Goal: Task Accomplishment & Management: Complete application form

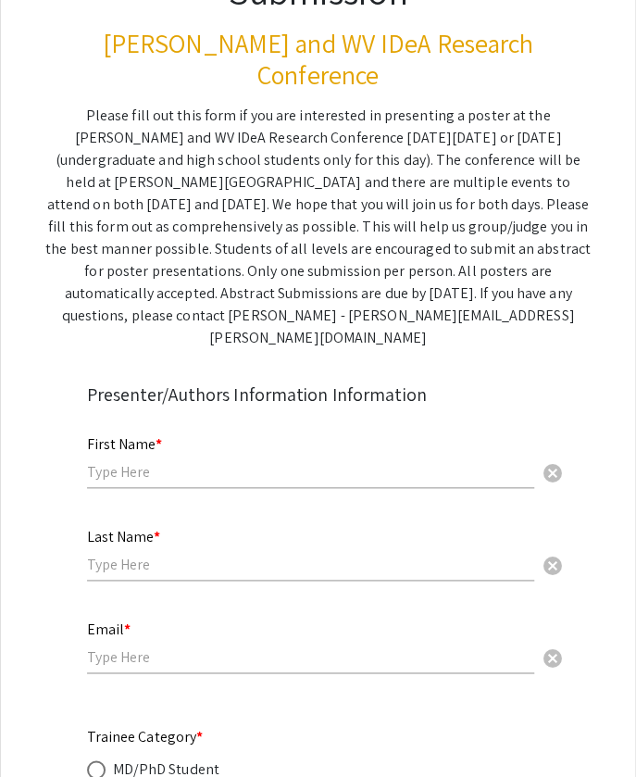
scroll to position [231, 0]
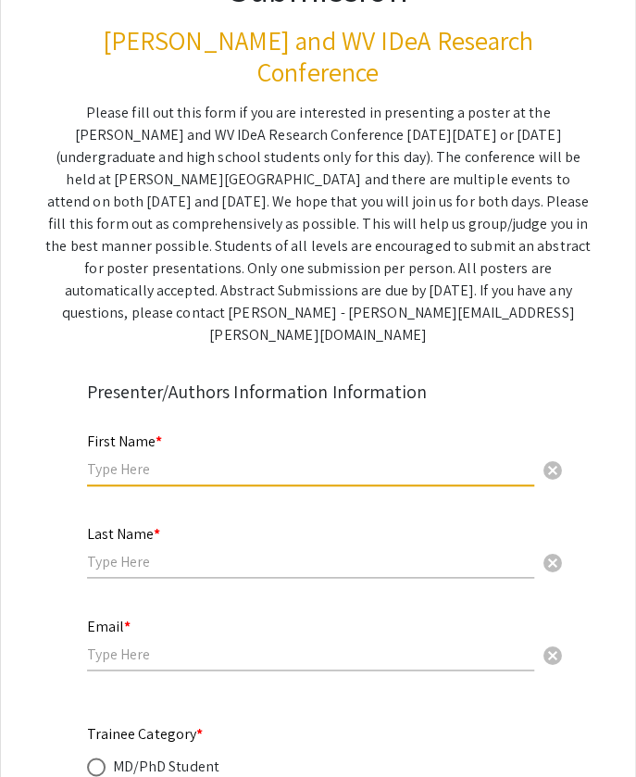
click at [167, 459] on input "text" at bounding box center [310, 468] width 447 height 19
type input "[PERSON_NAME]"
type input "[EMAIL_ADDRESS][DOMAIN_NAME]"
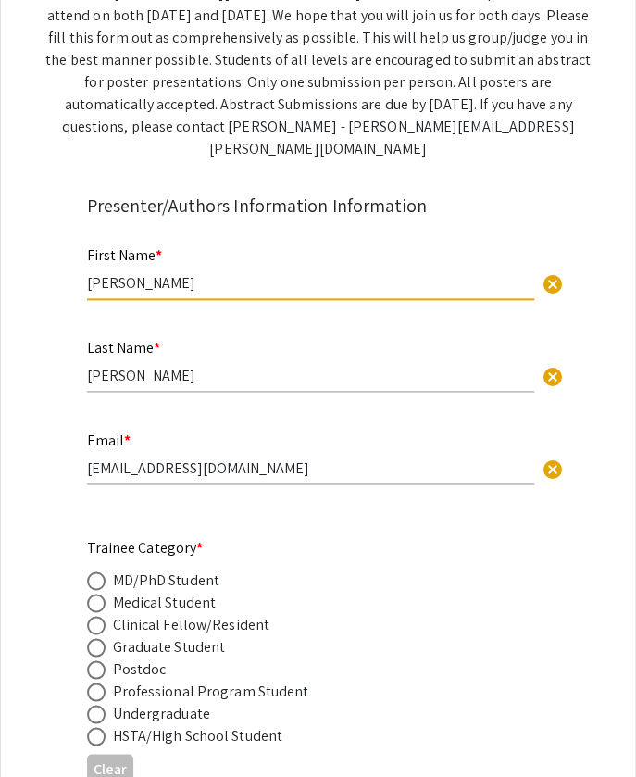
scroll to position [458, 0]
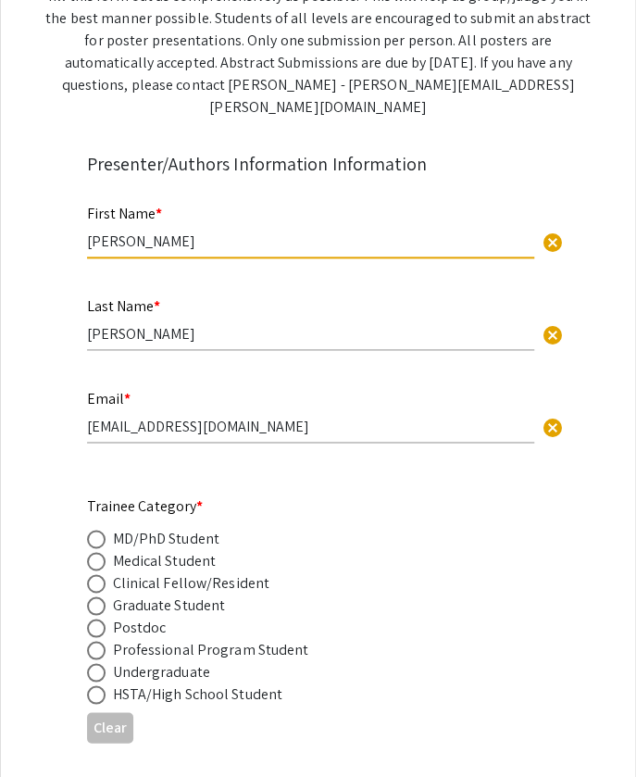
click at [101, 596] on span at bounding box center [96, 605] width 19 height 19
click at [101, 596] on input "radio" at bounding box center [96, 605] width 19 height 19
radio input "true"
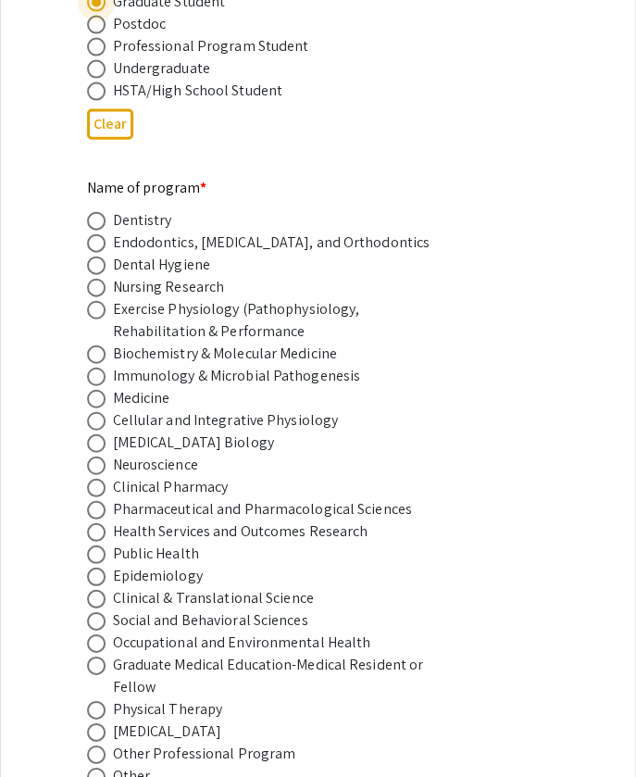
scroll to position [1062, 0]
click at [96, 544] on span at bounding box center [96, 553] width 19 height 19
click at [96, 544] on input "radio" at bounding box center [96, 553] width 19 height 19
radio input "true"
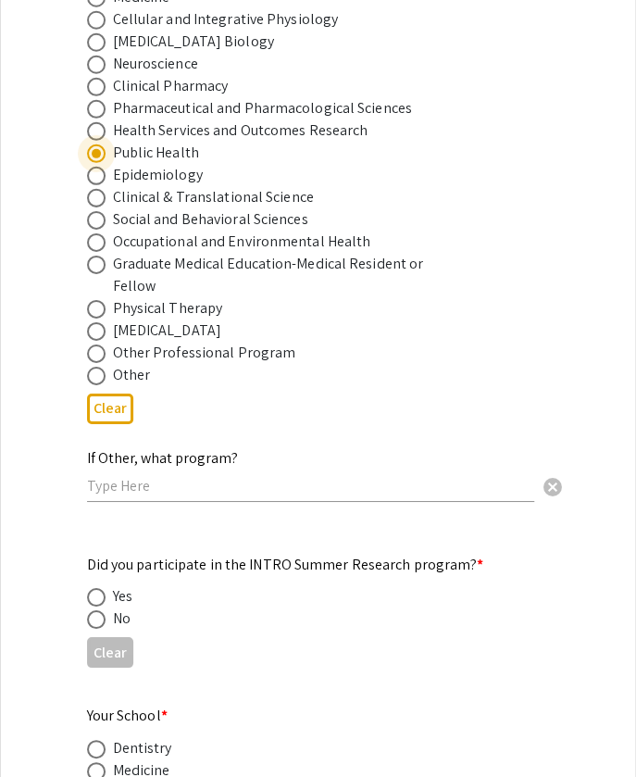
scroll to position [1497, 0]
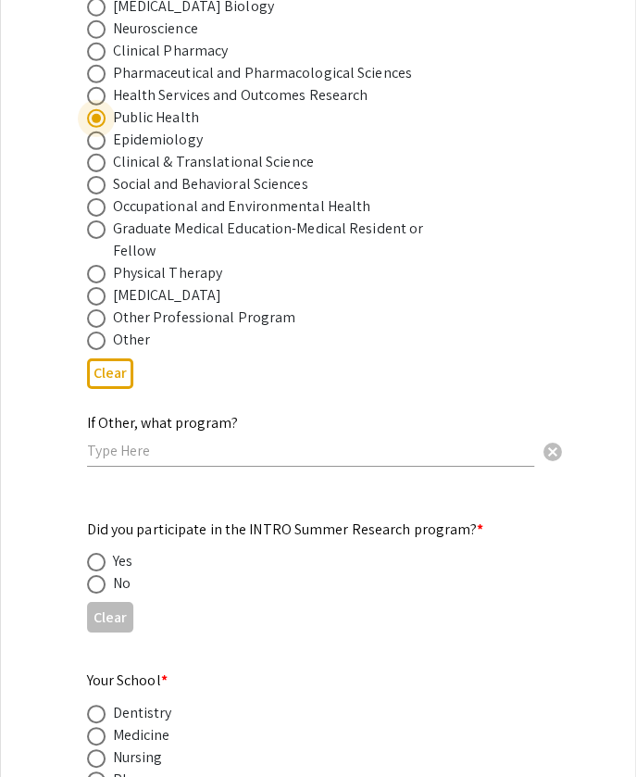
click at [98, 575] on span at bounding box center [96, 584] width 19 height 19
click at [98, 575] on input "radio" at bounding box center [96, 584] width 19 height 19
radio input "true"
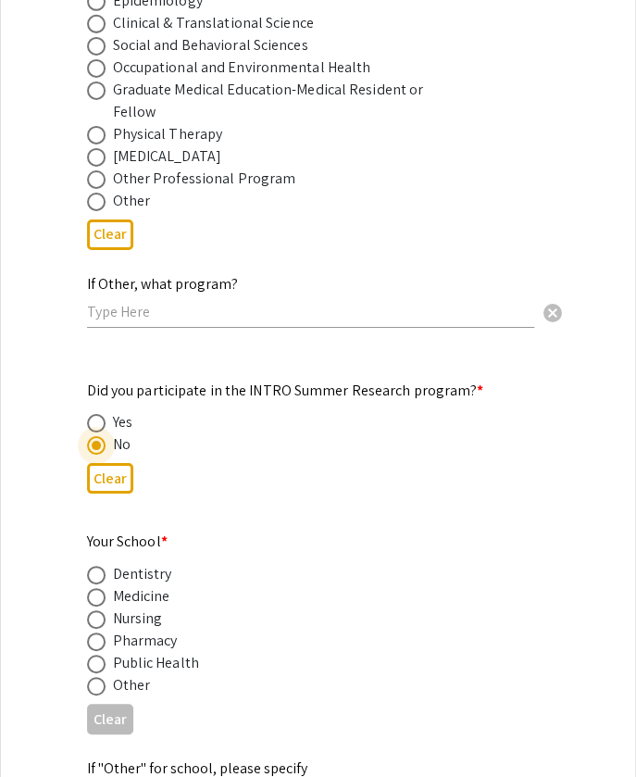
scroll to position [1637, 0]
click at [96, 654] on span at bounding box center [96, 663] width 19 height 19
click at [96, 654] on input "radio" at bounding box center [96, 663] width 19 height 19
radio input "true"
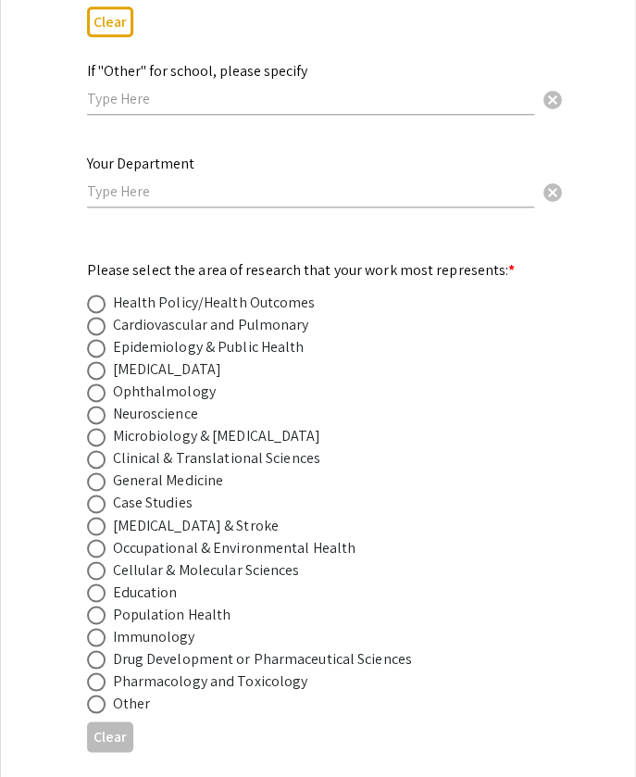
scroll to position [2350, 0]
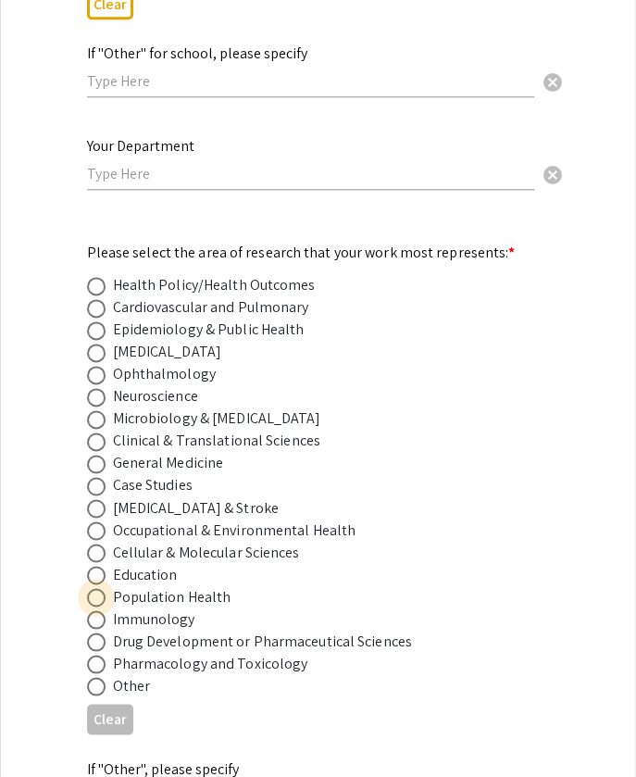
click at [100, 588] on span at bounding box center [96, 597] width 19 height 19
click at [100, 588] on input "radio" at bounding box center [96, 597] width 19 height 19
radio input "true"
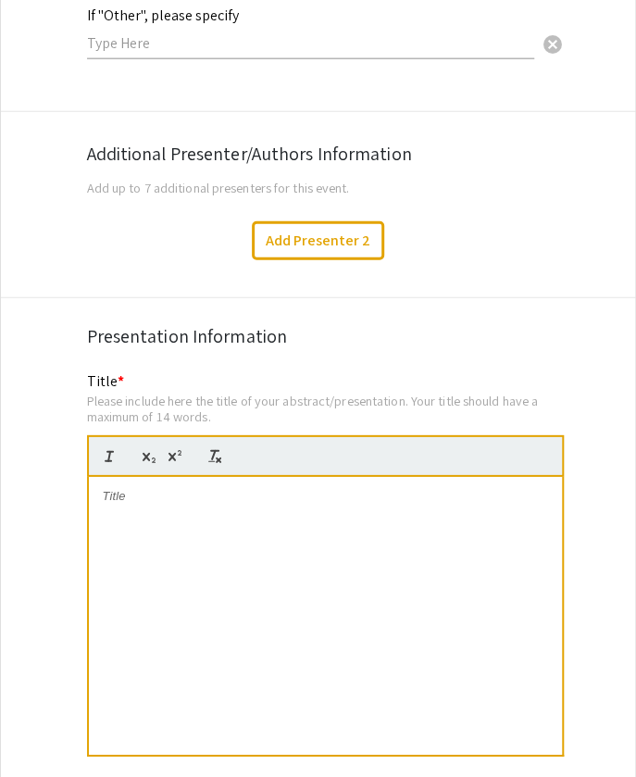
scroll to position [3104, 0]
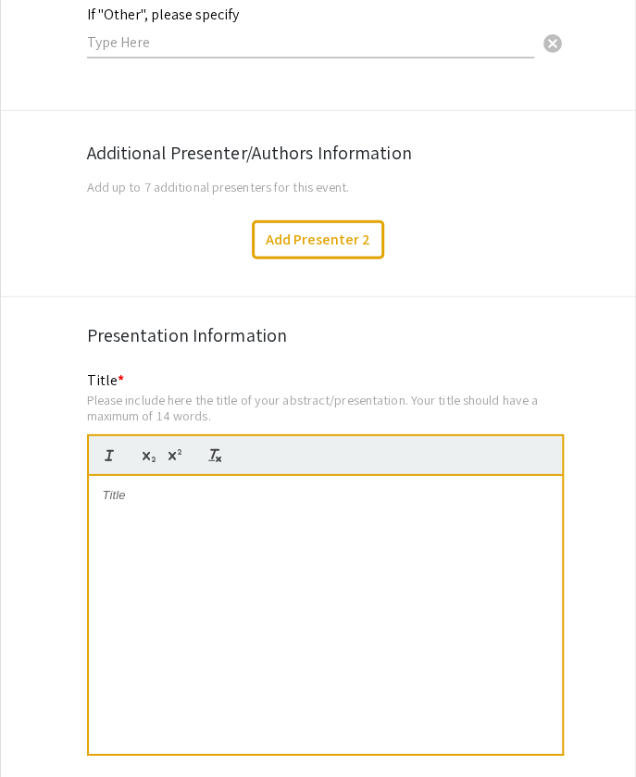
click at [223, 482] on div at bounding box center [325, 615] width 473 height 278
click at [324, 220] on button "Add Presenter 2" at bounding box center [318, 239] width 132 height 39
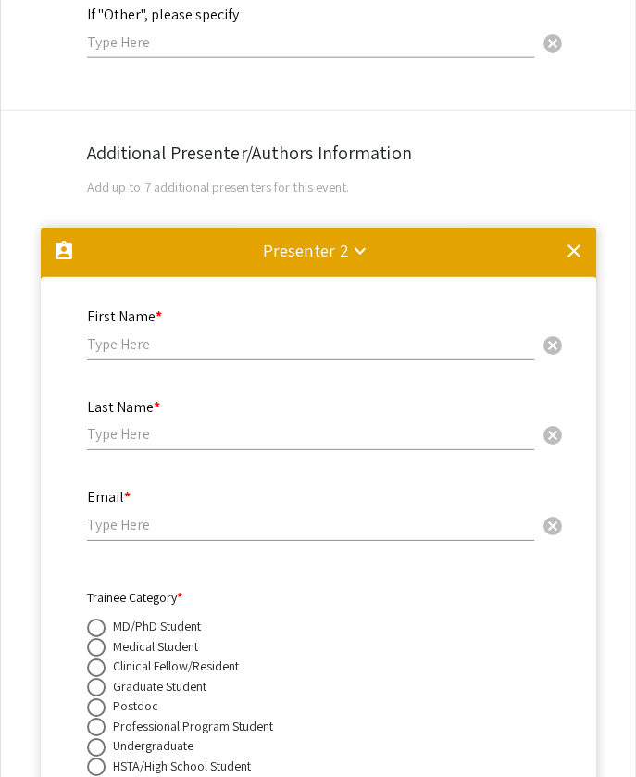
scroll to position [3279, 0]
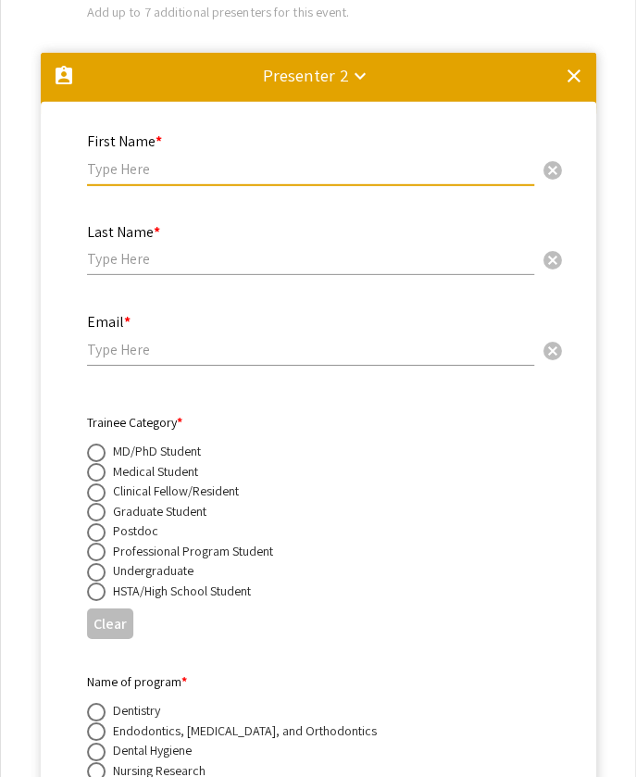
click at [166, 159] on input "text" at bounding box center [310, 168] width 447 height 19
type input "[PERSON_NAME]"
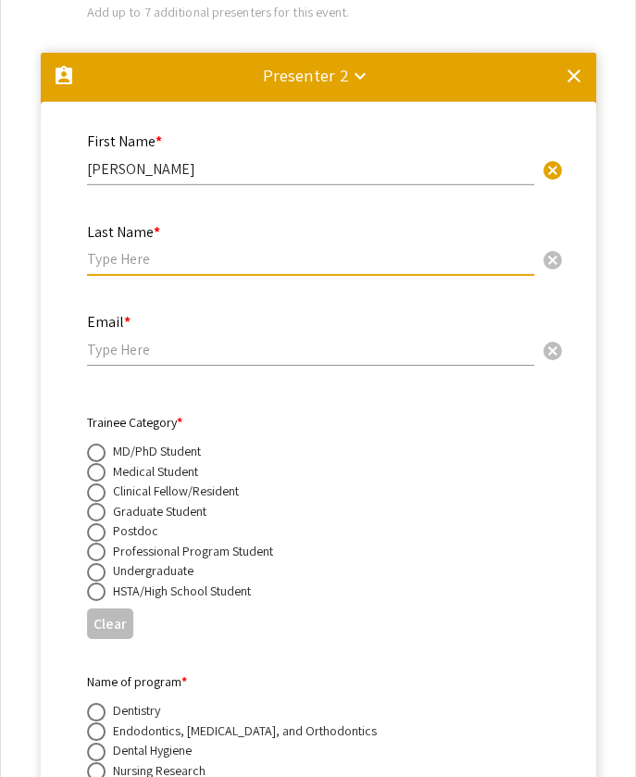
click at [138, 249] on input "text" at bounding box center [310, 258] width 447 height 19
type input "Mahato"
click at [138, 340] on input "email" at bounding box center [310, 349] width 447 height 19
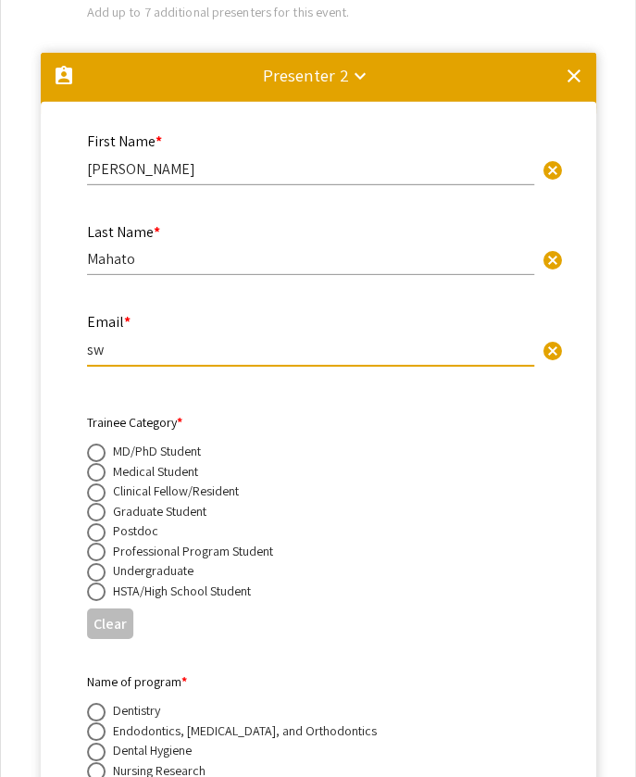
type input "s"
type input "[EMAIL_ADDRESS][DOMAIN_NAME]"
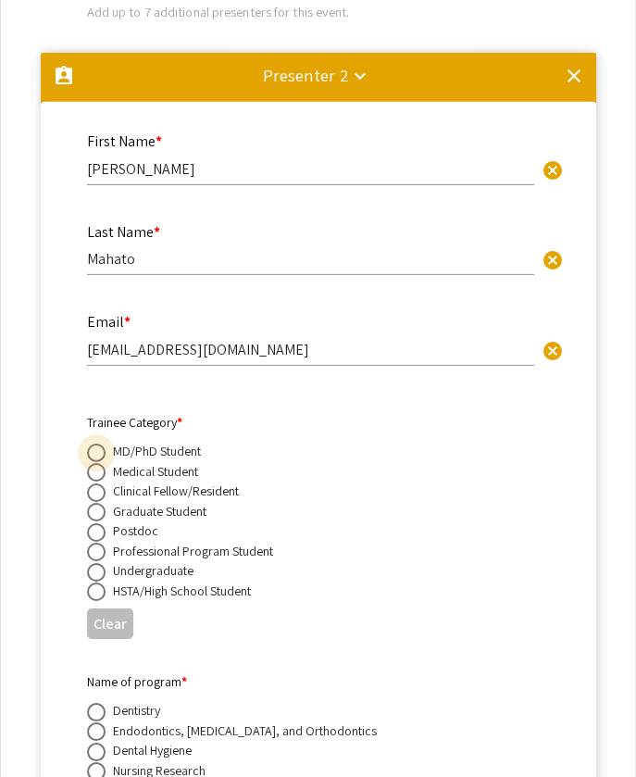
click at [98, 443] on span at bounding box center [96, 452] width 19 height 19
click at [98, 443] on input "radio" at bounding box center [96, 452] width 19 height 19
radio input "true"
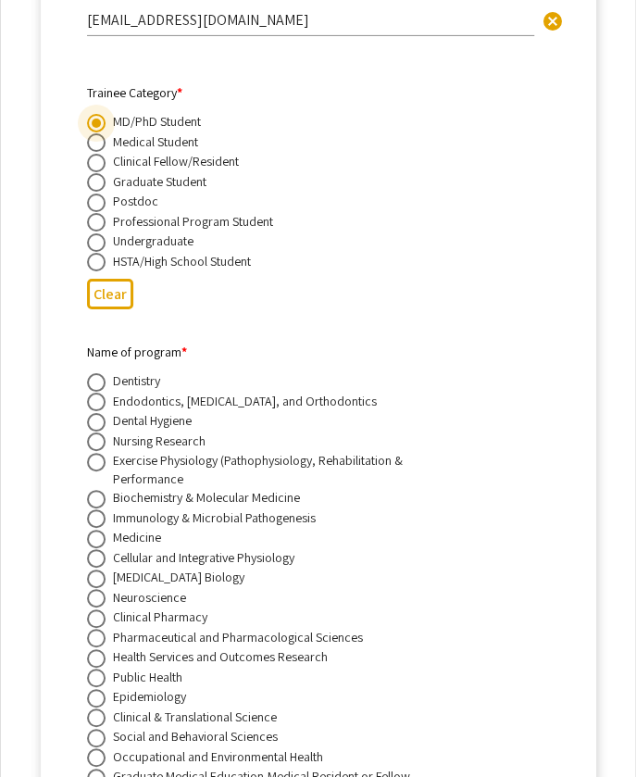
scroll to position [3610, 0]
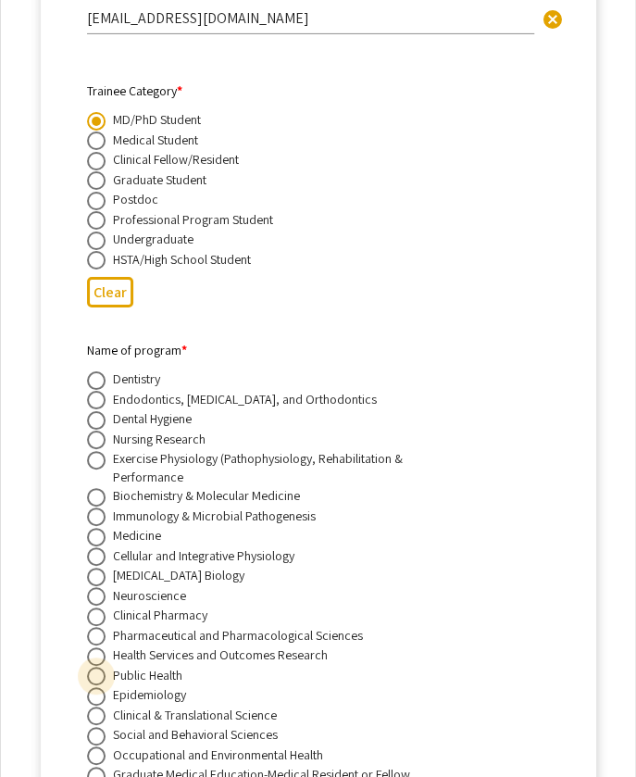
click at [99, 667] on span at bounding box center [96, 676] width 19 height 19
click at [99, 667] on input "radio" at bounding box center [96, 676] width 19 height 19
radio input "true"
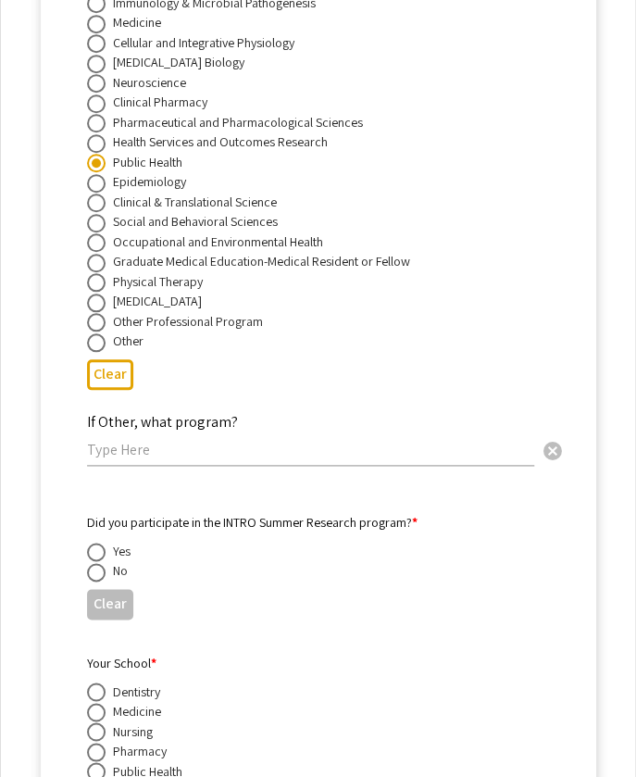
scroll to position [4149, 0]
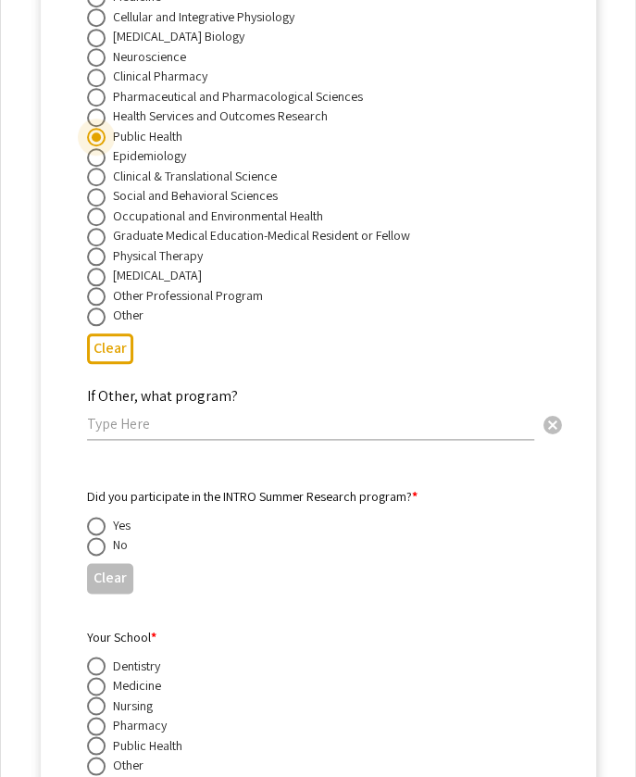
click at [99, 537] on span at bounding box center [96, 546] width 19 height 19
click at [99, 537] on input "radio" at bounding box center [96, 546] width 19 height 19
radio input "true"
click at [100, 736] on span at bounding box center [96, 745] width 19 height 19
click at [100, 736] on input "radio" at bounding box center [96, 745] width 19 height 19
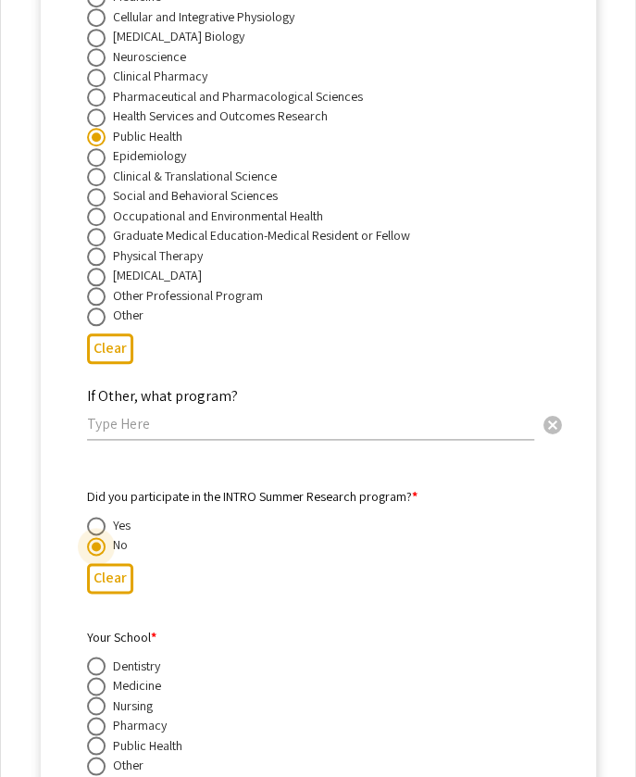
radio input "true"
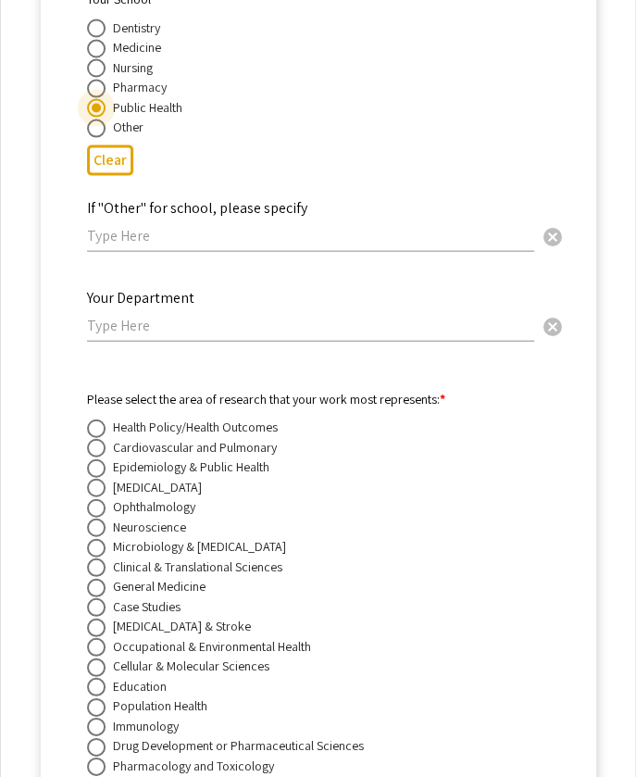
scroll to position [4832, 0]
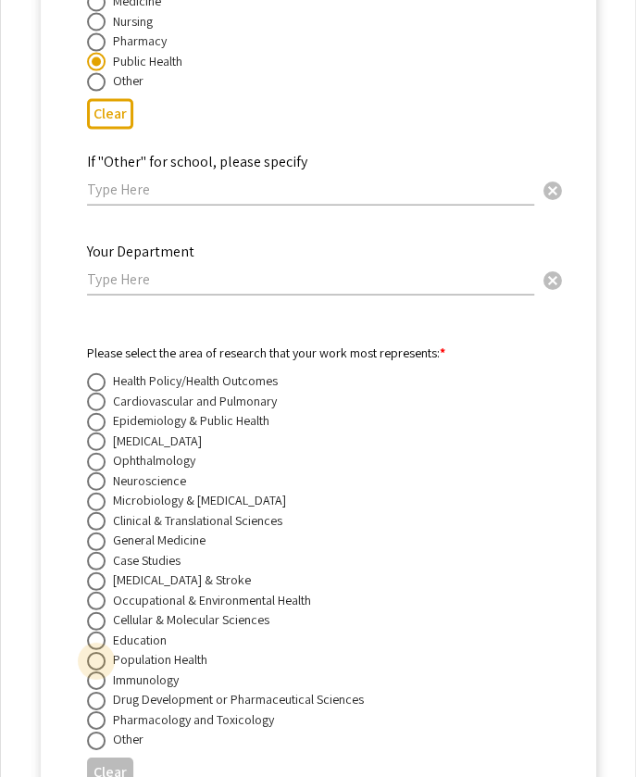
click at [98, 652] on span at bounding box center [96, 661] width 19 height 19
click at [98, 652] on input "radio" at bounding box center [96, 661] width 19 height 19
radio input "true"
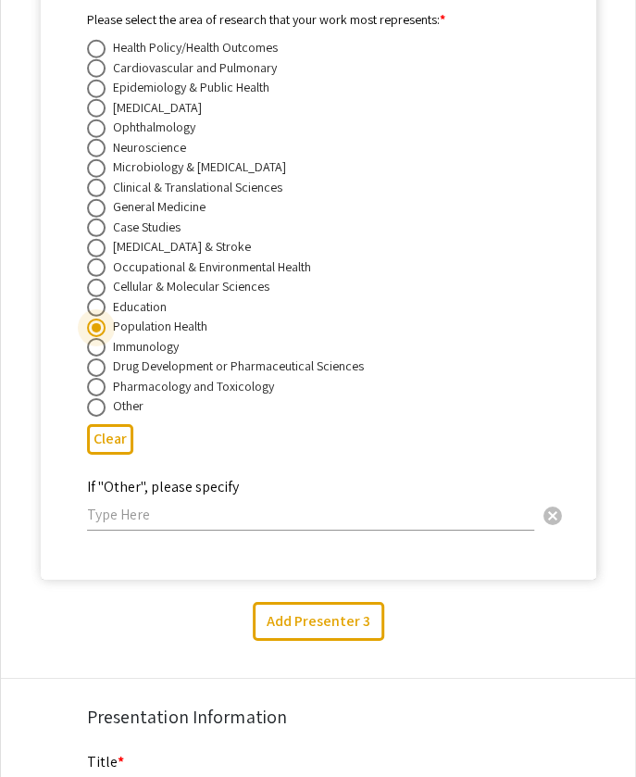
scroll to position [5262, 0]
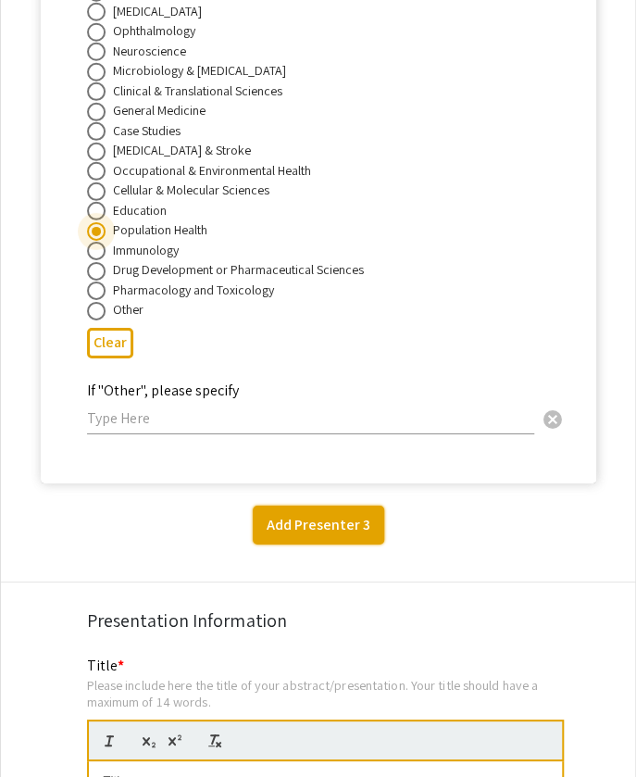
click at [334, 505] on button "Add Presenter 3" at bounding box center [318, 524] width 131 height 39
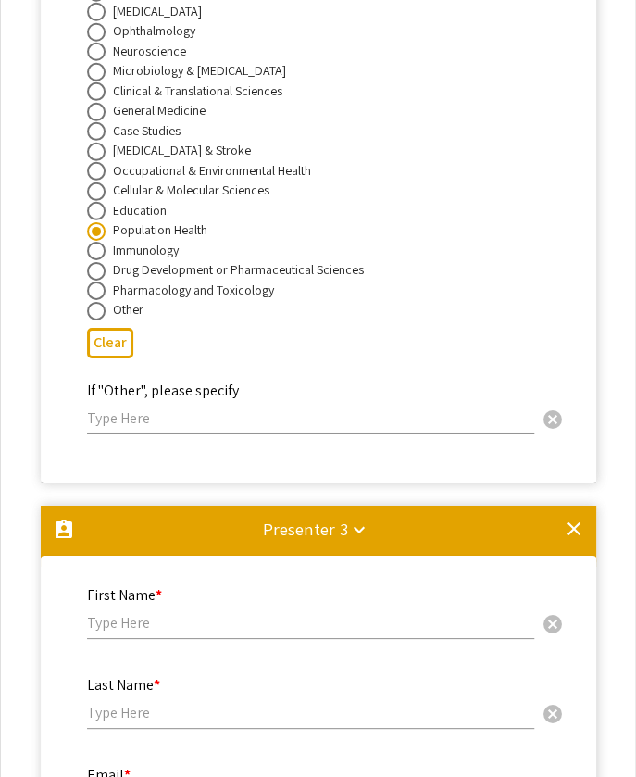
scroll to position [5695, 0]
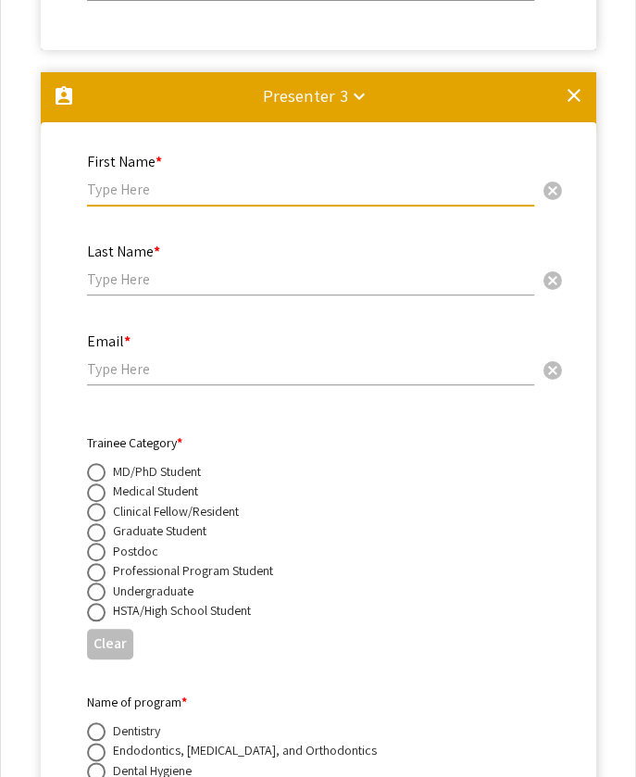
click at [163, 180] on input "text" at bounding box center [310, 189] width 447 height 19
type input "Janani"
click at [141, 269] on input "text" at bounding box center [310, 278] width 447 height 19
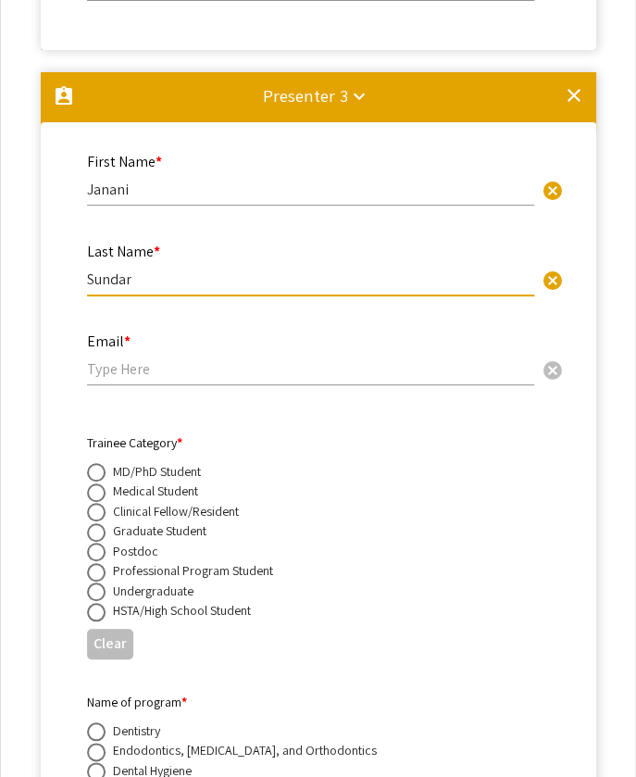
type input "Sundar"
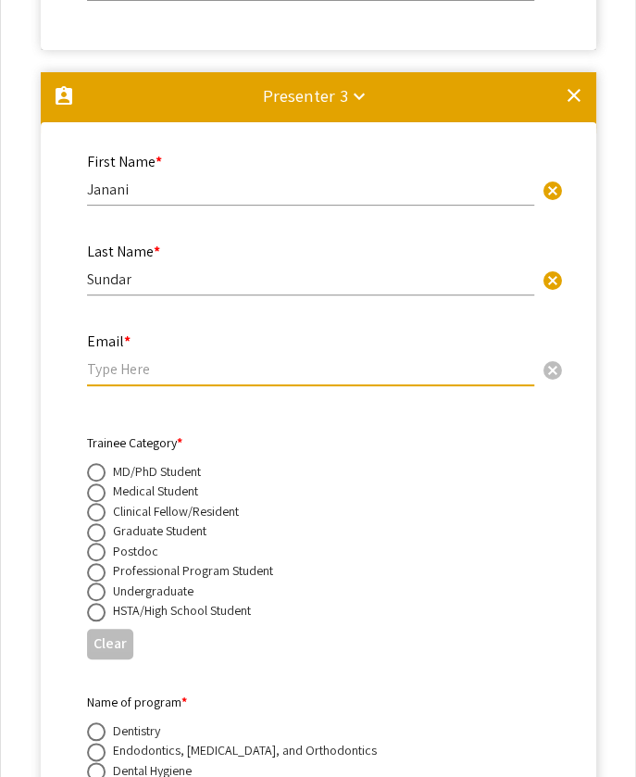
click at [163, 359] on input "email" at bounding box center [310, 368] width 447 height 19
type input "[EMAIL_ADDRESS][DOMAIN_NAME]"
click at [96, 463] on span at bounding box center [96, 472] width 19 height 19
click at [96, 463] on input "radio" at bounding box center [96, 472] width 19 height 19
radio input "true"
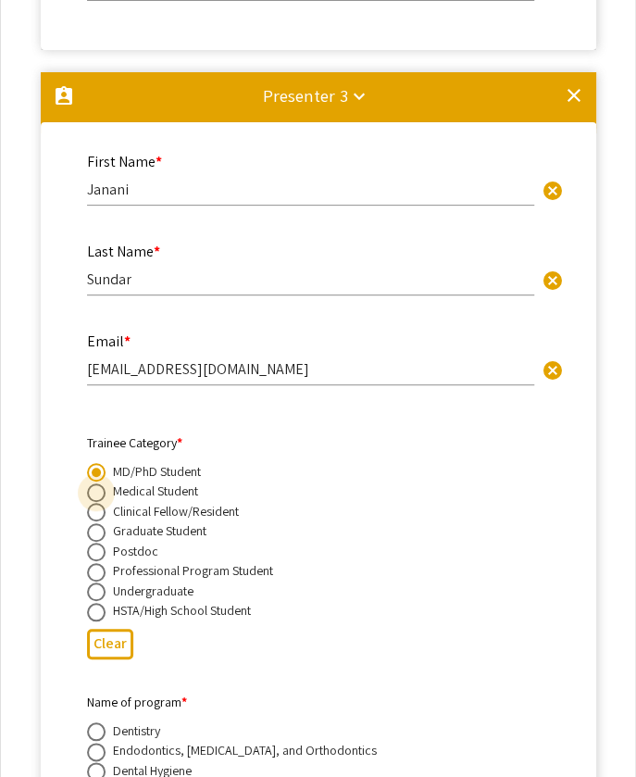
click at [105, 483] on label at bounding box center [100, 492] width 26 height 19
click at [105, 483] on input "radio" at bounding box center [96, 492] width 19 height 19
radio input "true"
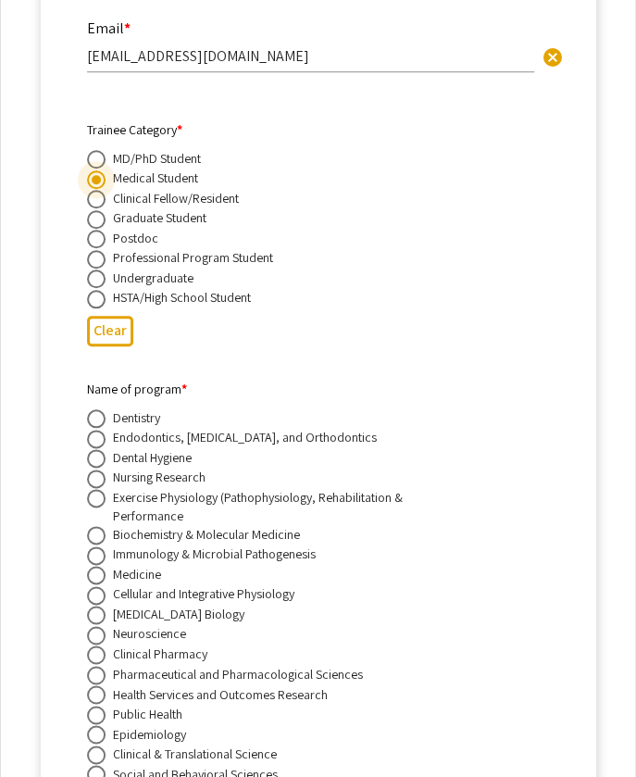
scroll to position [6015, 0]
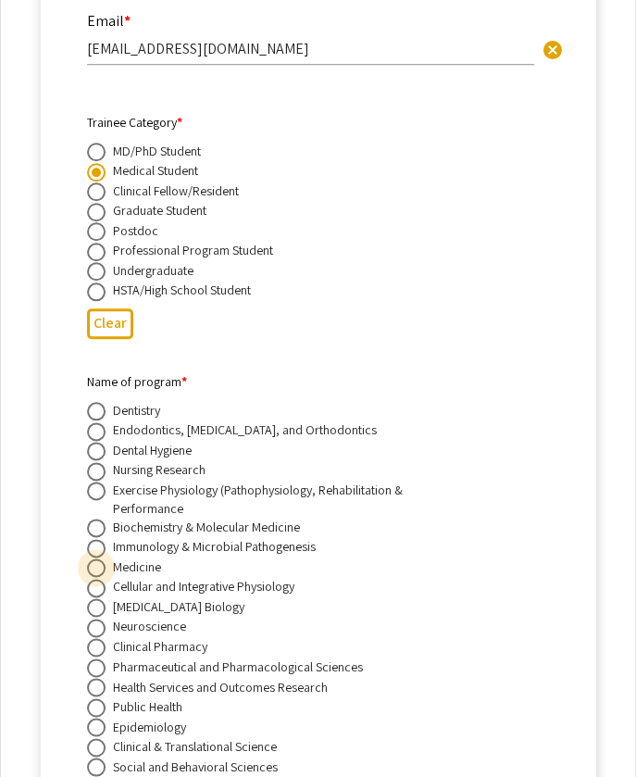
click at [100, 558] on span at bounding box center [96, 567] width 19 height 19
click at [100, 558] on input "radio" at bounding box center [96, 567] width 19 height 19
radio input "true"
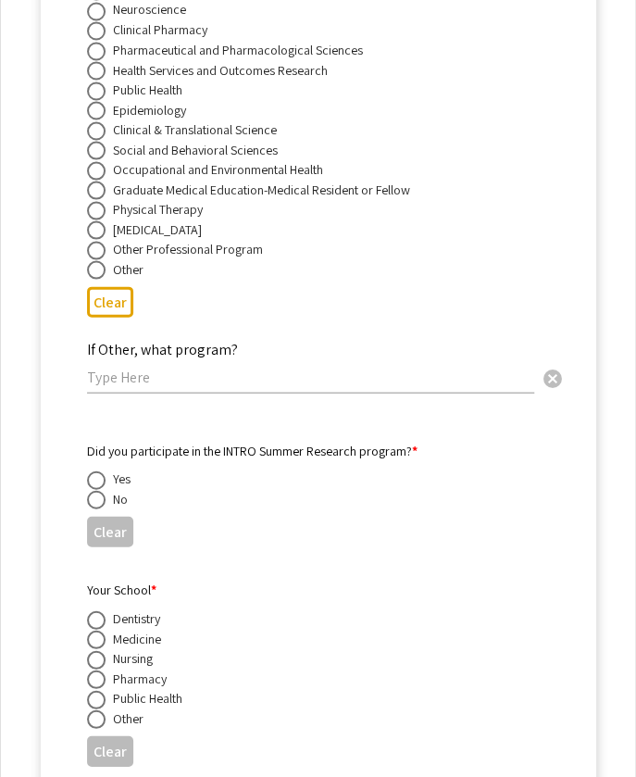
scroll to position [6636, 0]
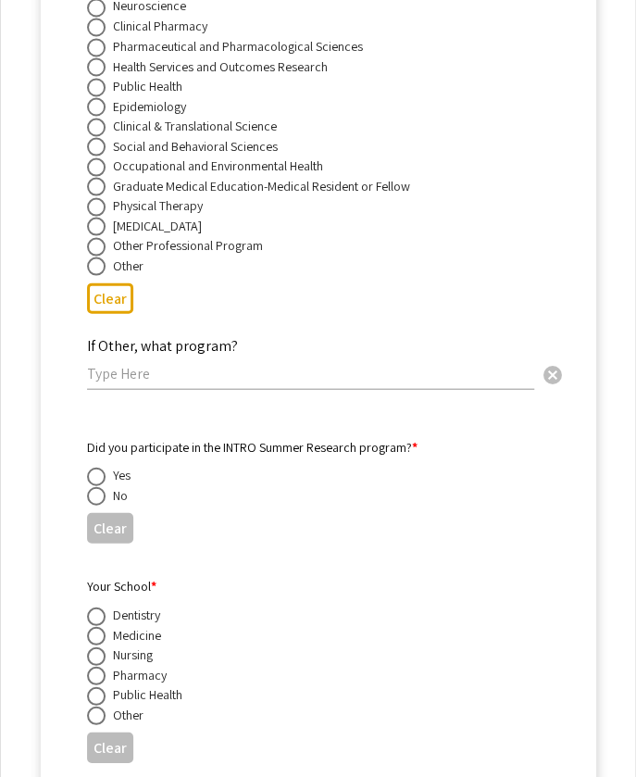
click at [96, 467] on span at bounding box center [96, 476] width 19 height 19
click at [96, 467] on input "radio" at bounding box center [96, 476] width 19 height 19
radio input "true"
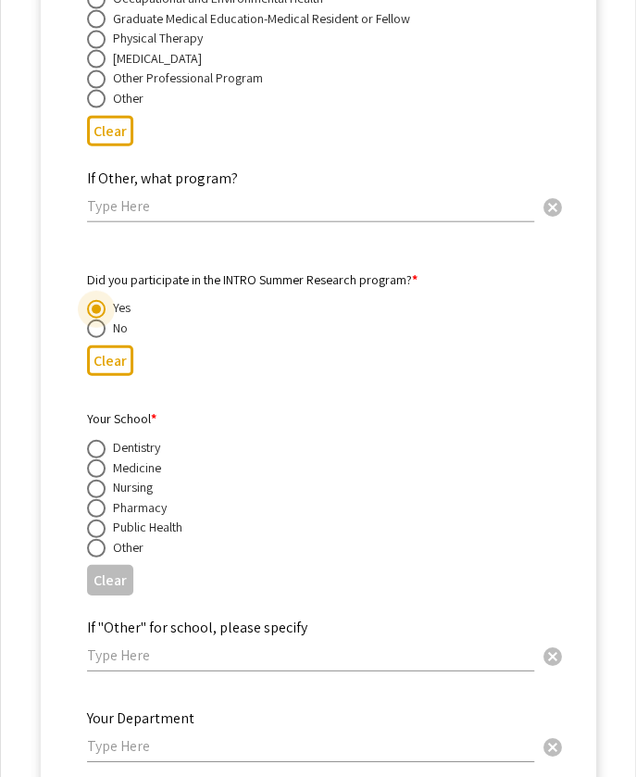
scroll to position [6828, 0]
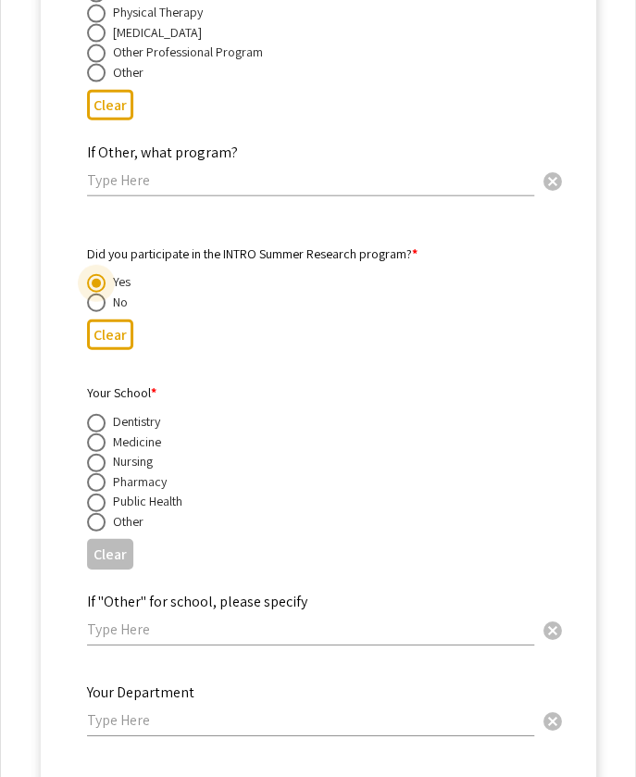
click at [96, 433] on span at bounding box center [96, 442] width 19 height 19
click at [96, 433] on input "radio" at bounding box center [96, 442] width 19 height 19
radio input "true"
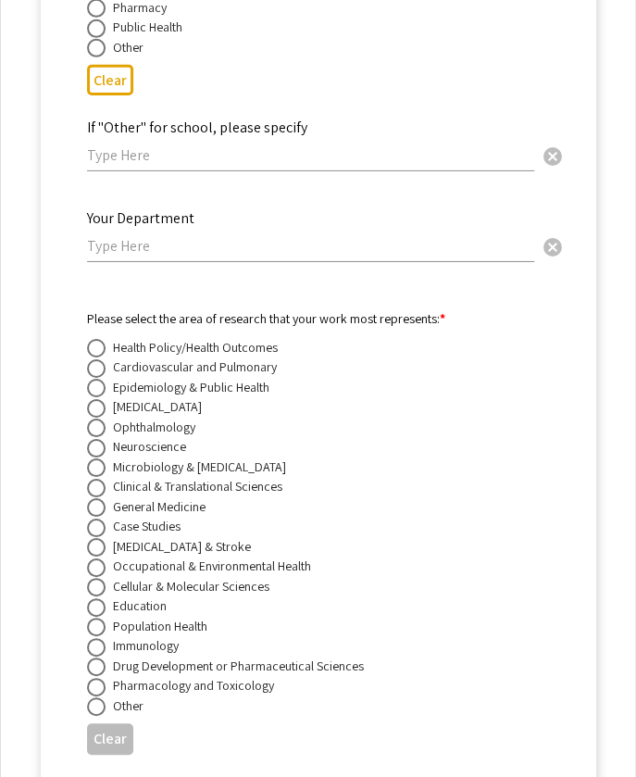
scroll to position [7324, 0]
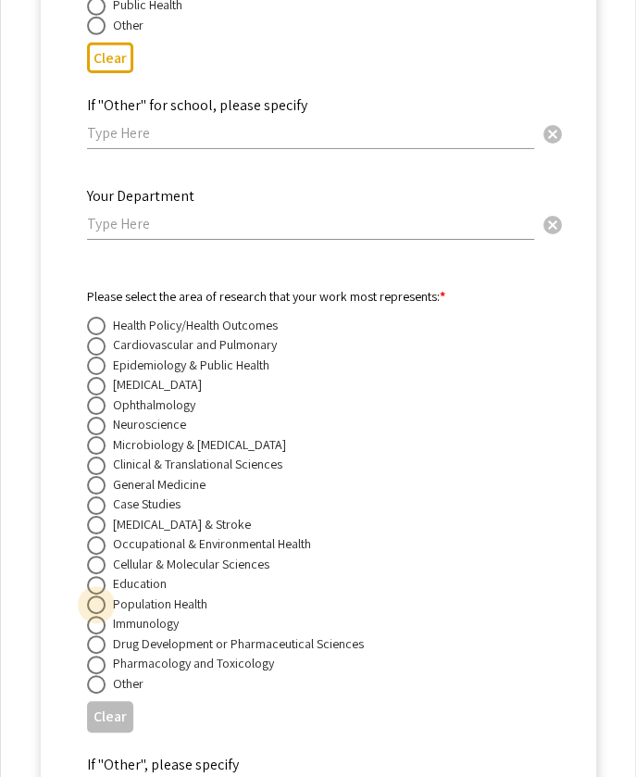
click at [97, 595] on span at bounding box center [96, 604] width 19 height 19
click at [97, 595] on input "radio" at bounding box center [96, 604] width 19 height 19
radio input "true"
click at [97, 356] on span at bounding box center [96, 365] width 19 height 19
click at [97, 356] on input "radio" at bounding box center [96, 365] width 19 height 19
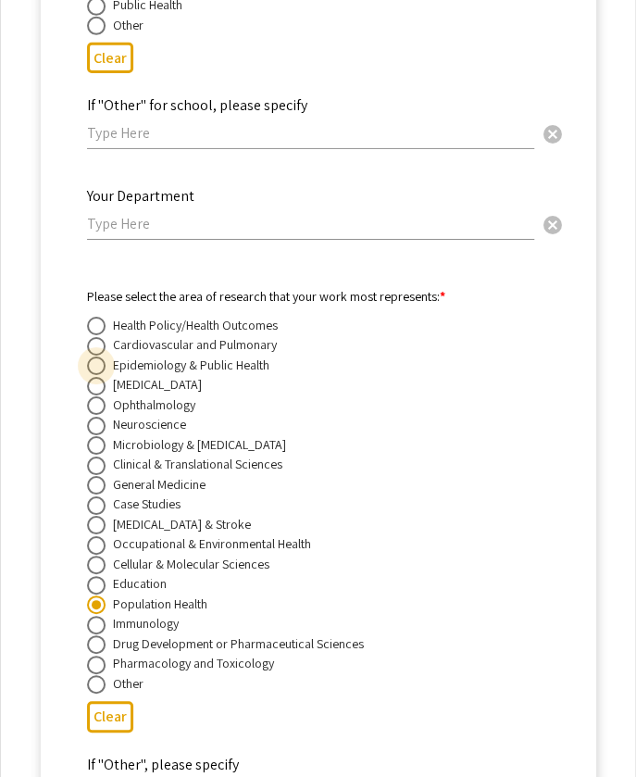
radio input "true"
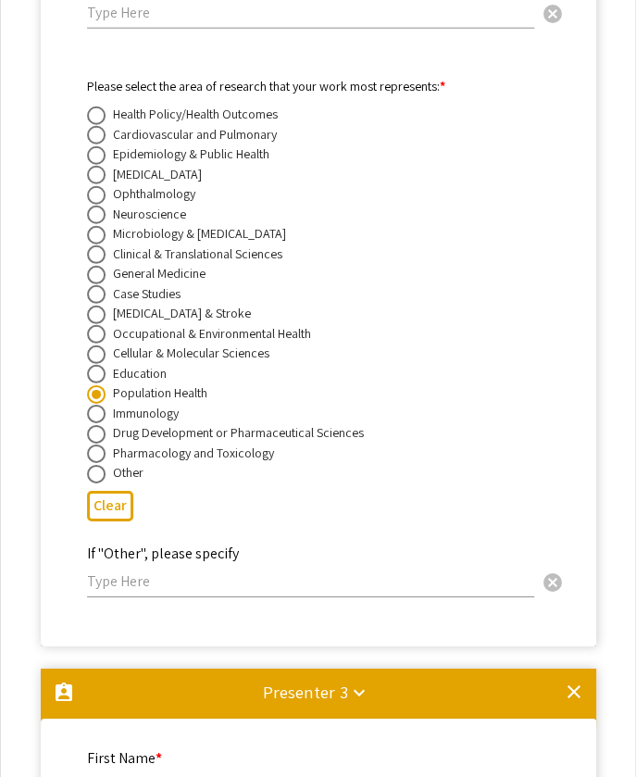
scroll to position [5097, 0]
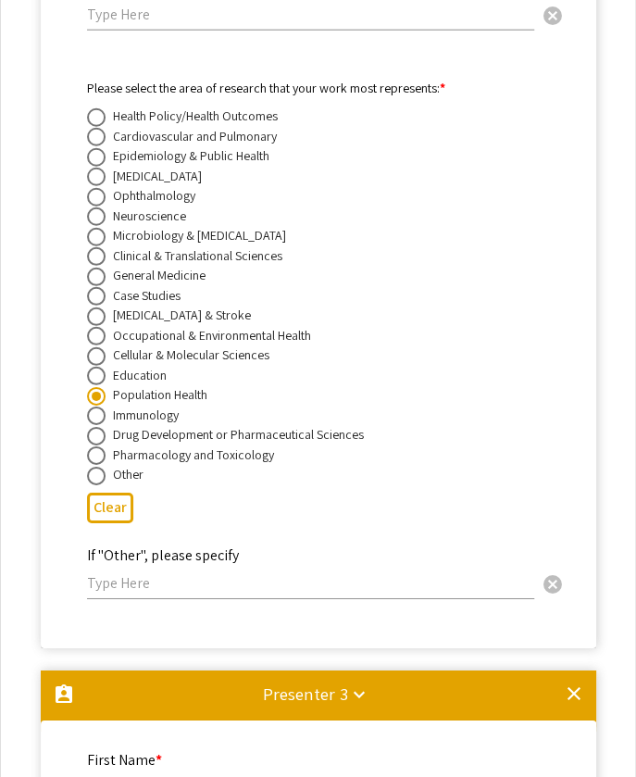
click at [96, 148] on span at bounding box center [96, 157] width 19 height 19
click at [96, 148] on input "radio" at bounding box center [96, 157] width 19 height 19
radio input "true"
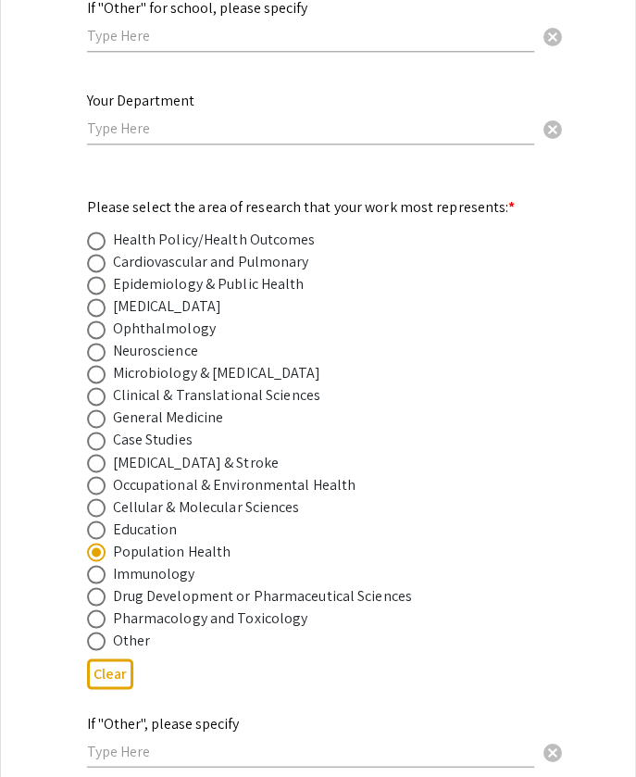
scroll to position [2394, 0]
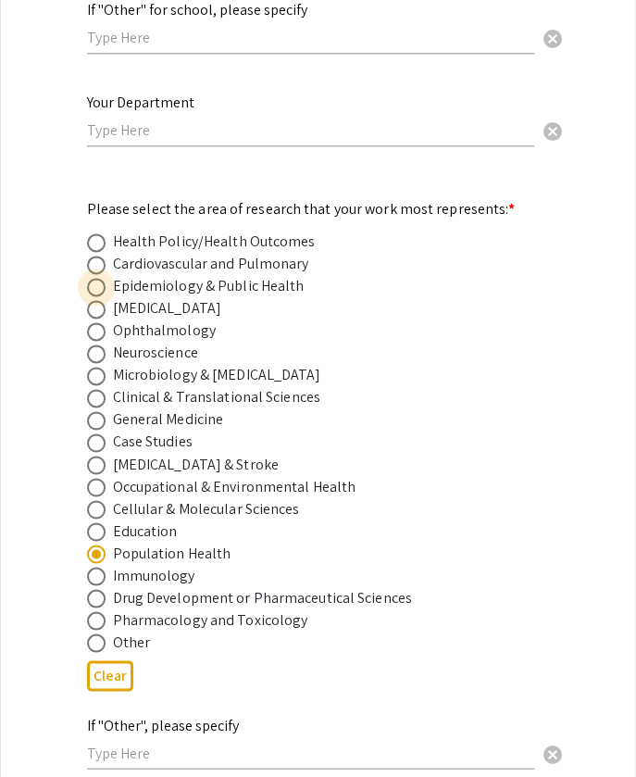
click at [94, 278] on span at bounding box center [96, 287] width 19 height 19
click at [94, 278] on input "radio" at bounding box center [96, 287] width 19 height 19
radio input "true"
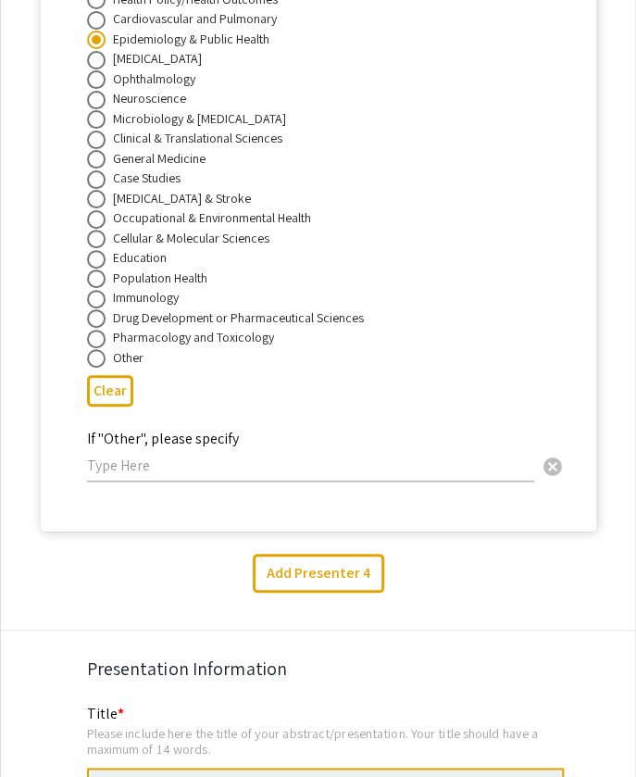
scroll to position [7652, 0]
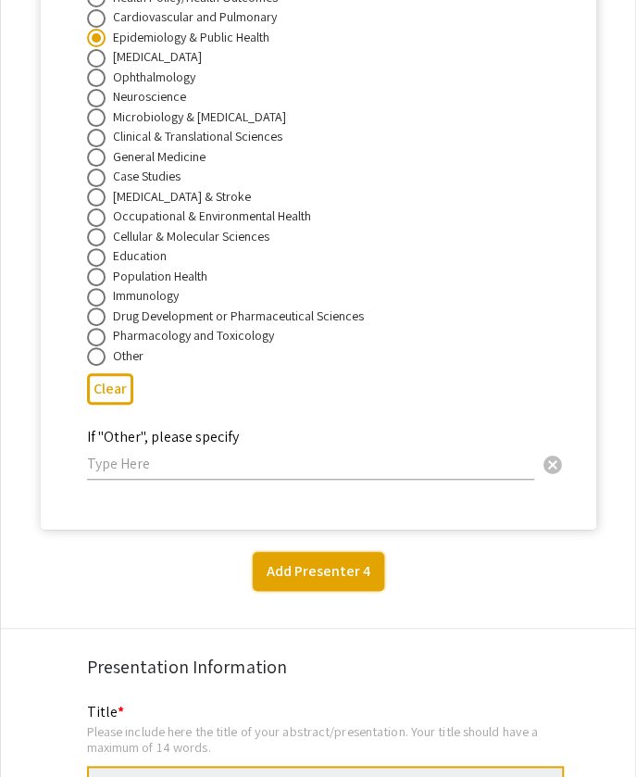
click at [322, 552] on button "Add Presenter 4" at bounding box center [318, 571] width 131 height 39
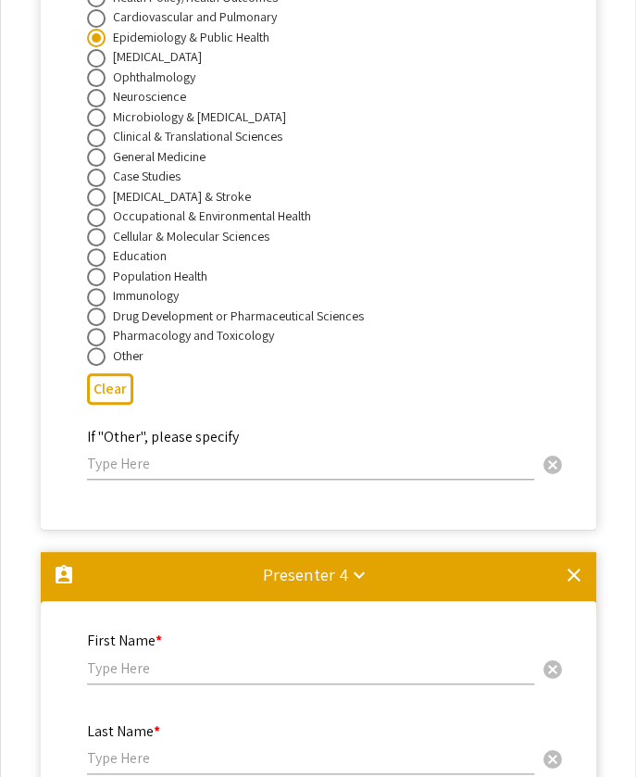
scroll to position [8113, 0]
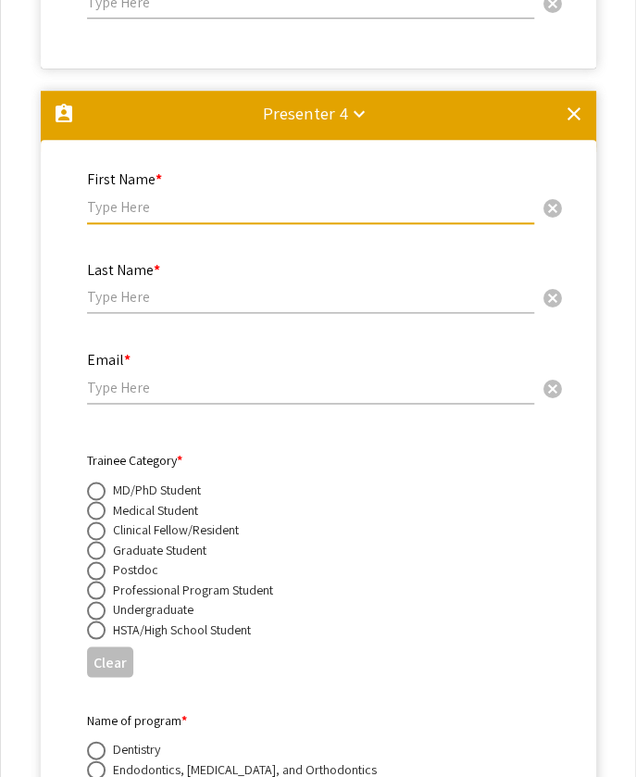
click at [141, 197] on input "text" at bounding box center [310, 206] width 447 height 19
type input "[PERSON_NAME]"
click at [124, 287] on input "text" at bounding box center [310, 296] width 447 height 19
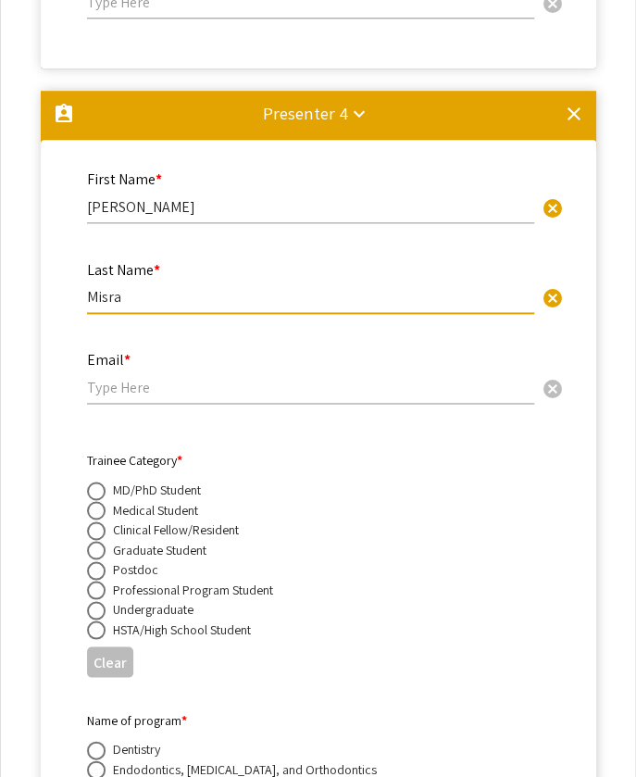
type input "Misra"
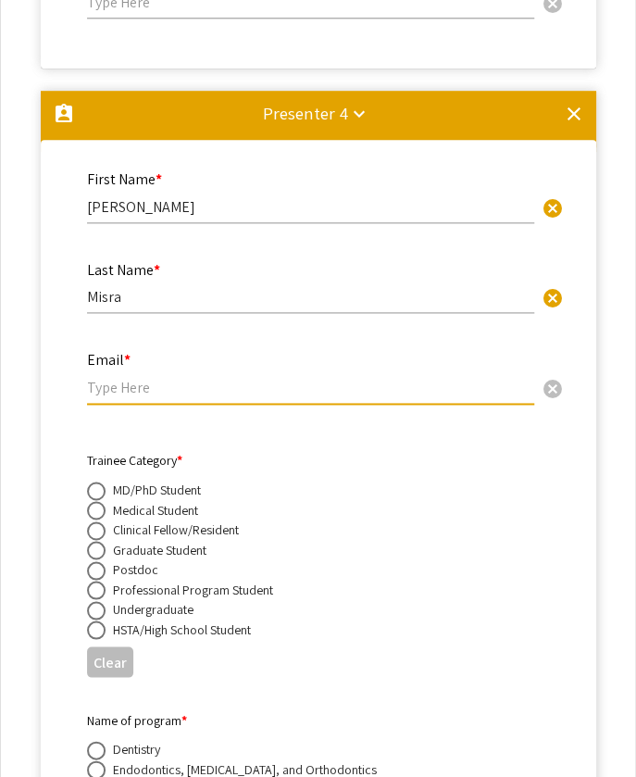
click at [130, 378] on input "email" at bounding box center [310, 387] width 447 height 19
type input "[EMAIL_ADDRESS][DOMAIN_NAME]"
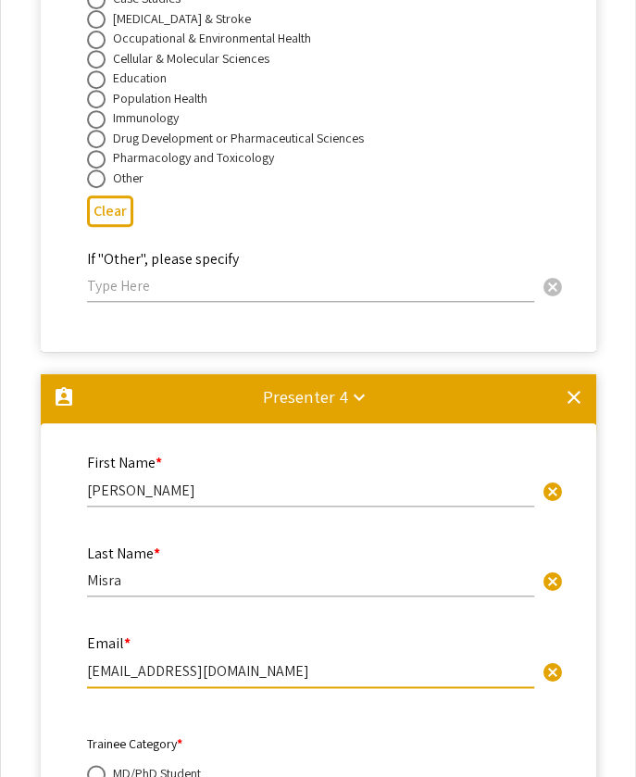
scroll to position [7817, 0]
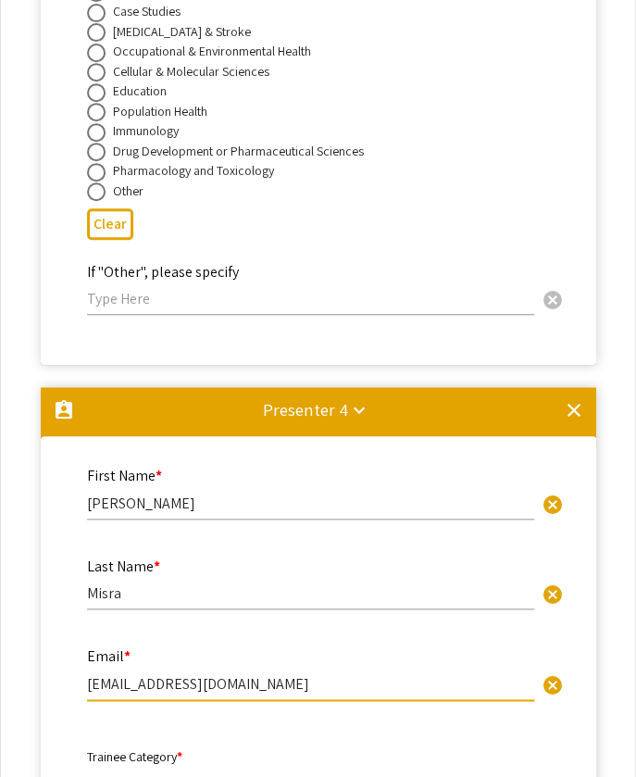
click at [579, 399] on mat-icon "clear" at bounding box center [574, 410] width 22 height 22
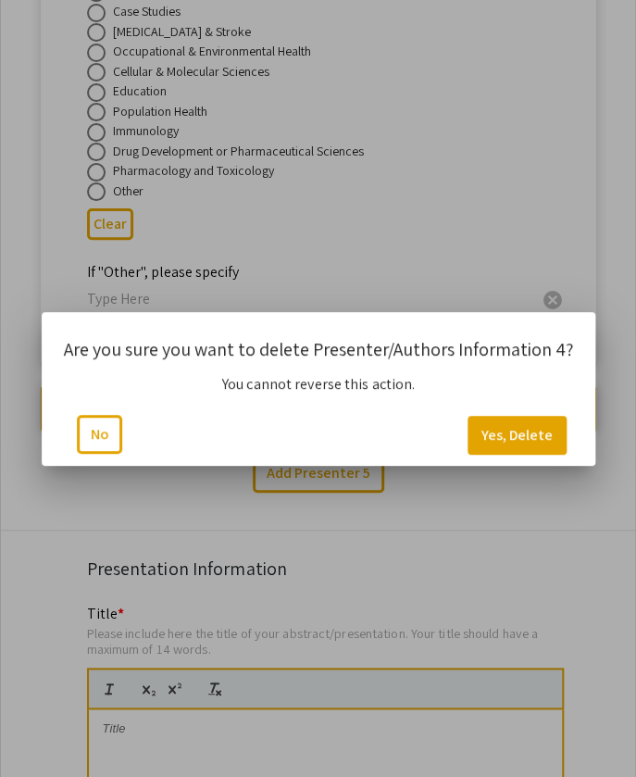
scroll to position [0, 0]
click at [503, 428] on button "Yes, Delete" at bounding box center [516, 435] width 99 height 39
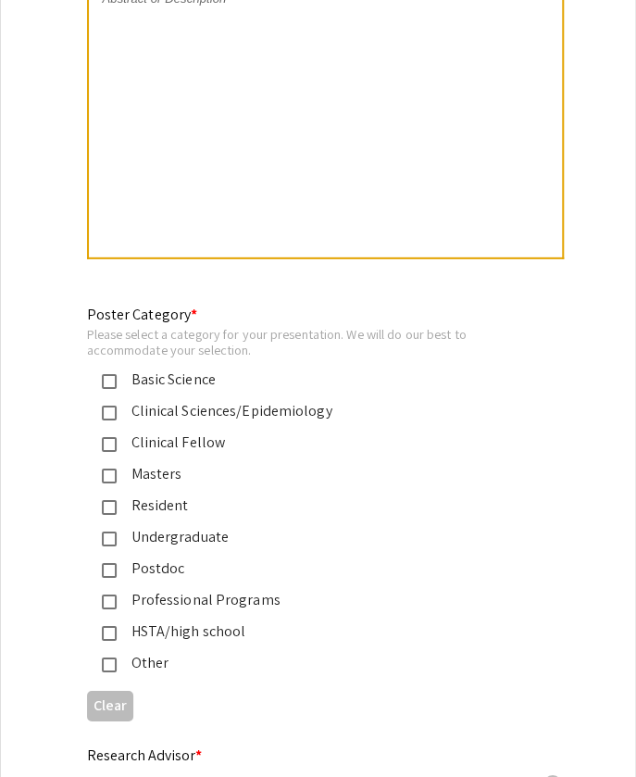
scroll to position [8995, 0]
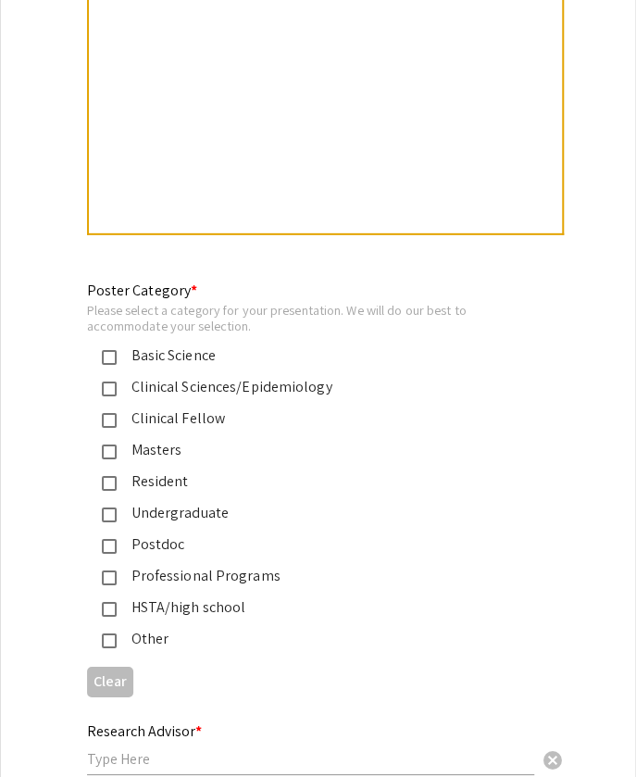
click at [107, 444] on mat-pseudo-checkbox at bounding box center [109, 451] width 15 height 15
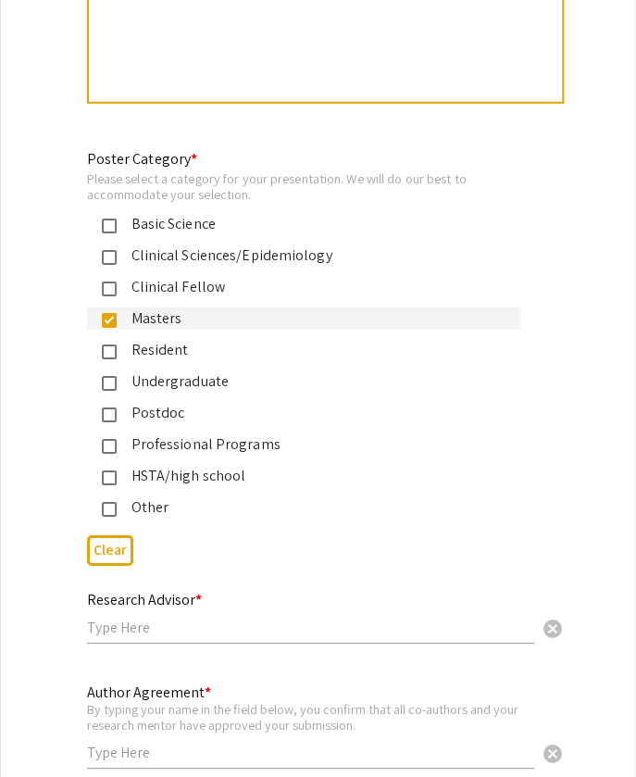
scroll to position [9146, 0]
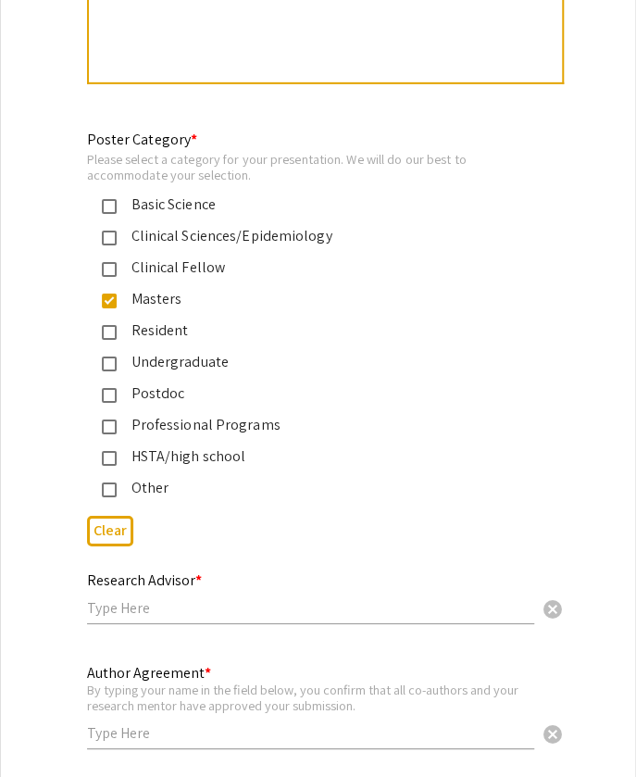
click at [155, 598] on input "text" at bounding box center [310, 607] width 447 height 19
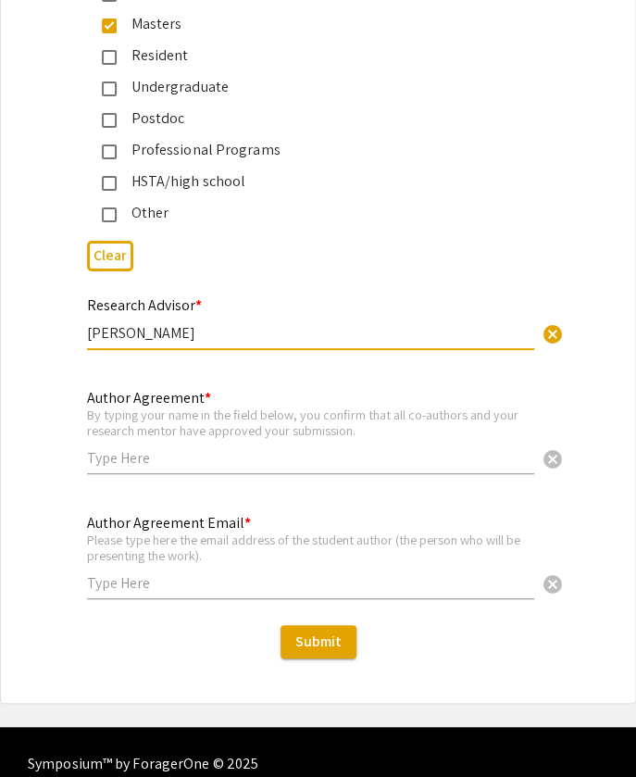
scroll to position [9429, 0]
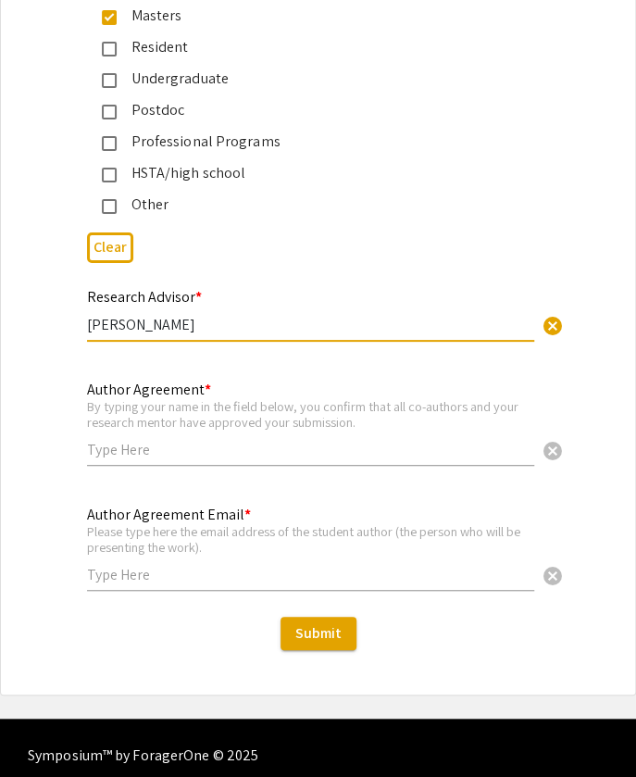
type input "[PERSON_NAME]"
click at [156, 440] on input "text" at bounding box center [310, 449] width 447 height 19
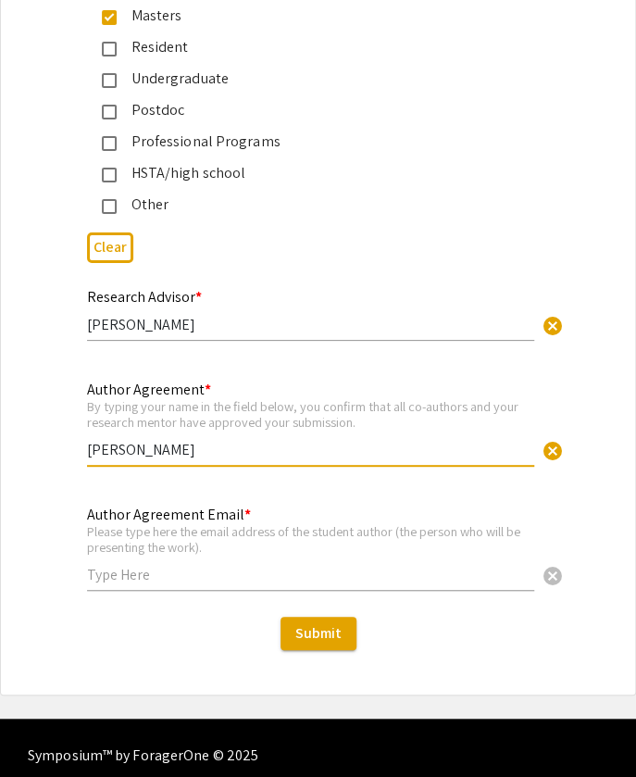
click at [154, 373] on div "Author Agreement * By typing your name in the field below, you confirm that all…" at bounding box center [310, 414] width 447 height 103
type input "[PERSON_NAME]"
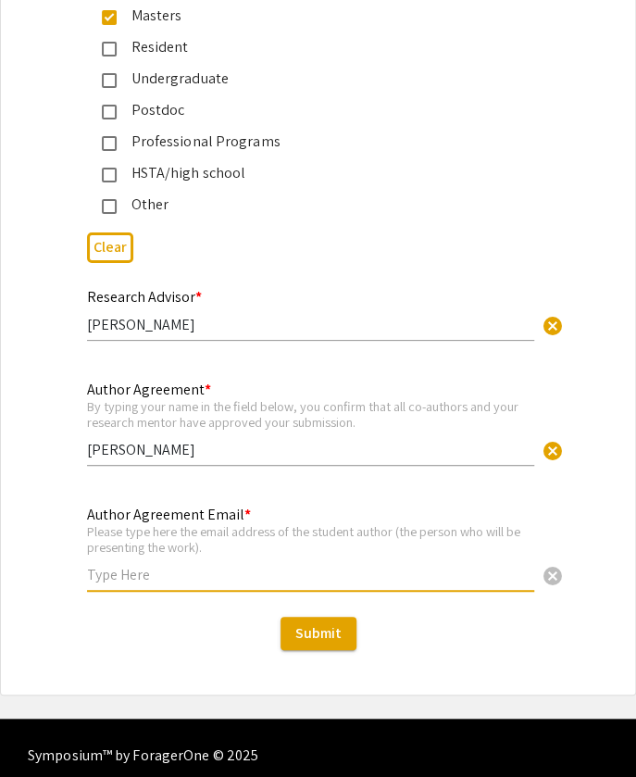
click at [153, 565] on input "text" at bounding box center [310, 574] width 447 height 19
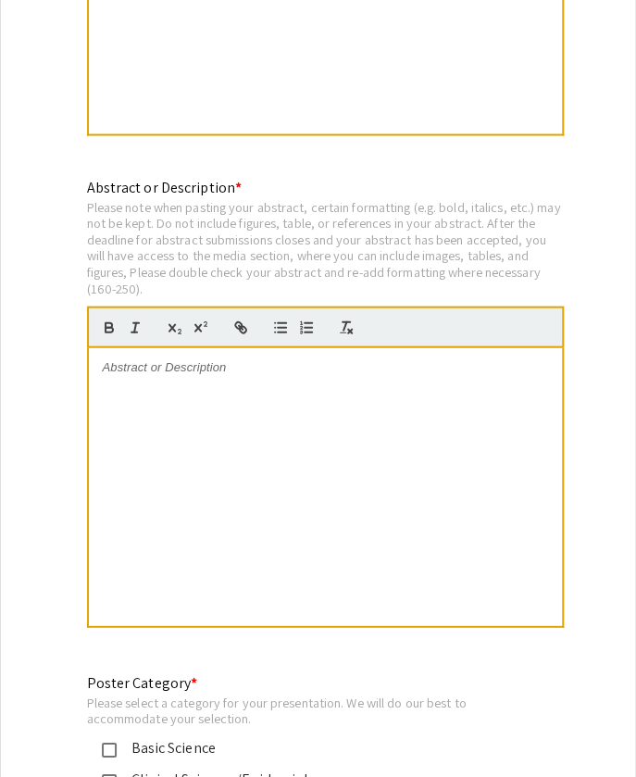
scroll to position [8602, 0]
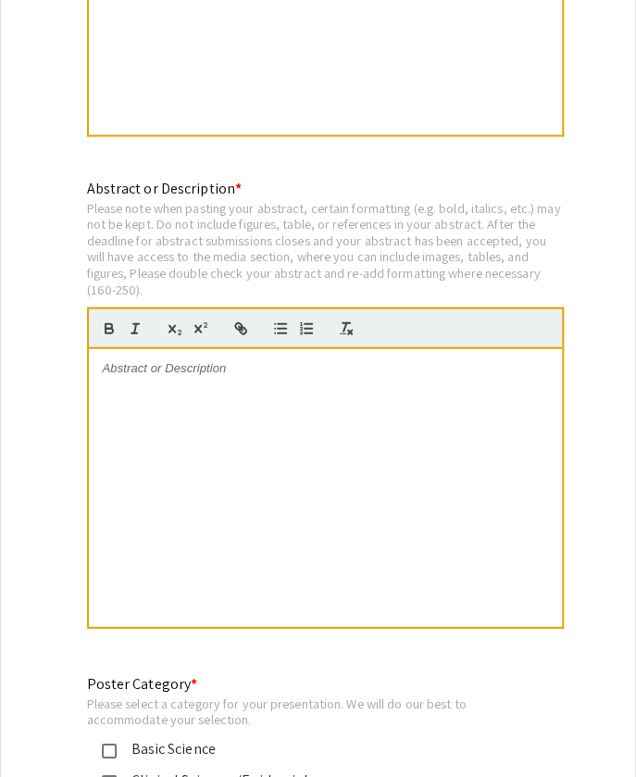
type input "[EMAIL_ADDRESS][DOMAIN_NAME]"
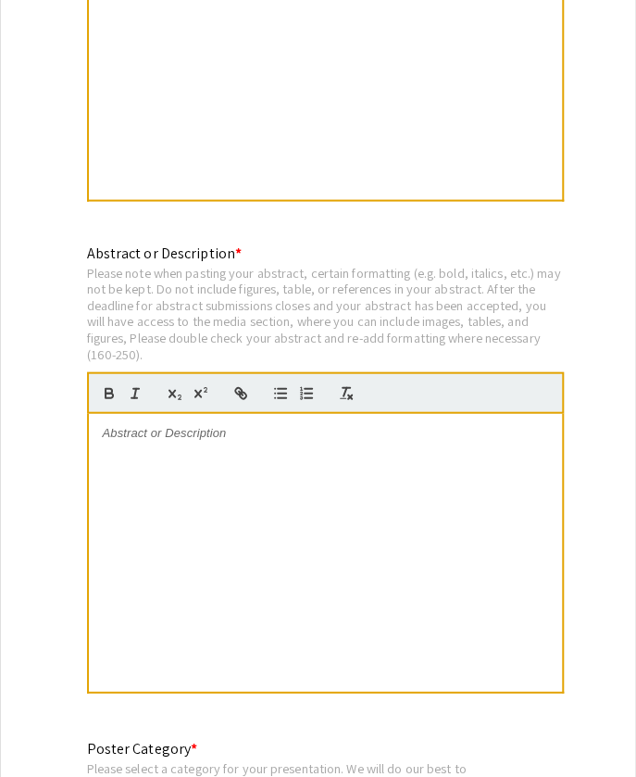
scroll to position [8537, 0]
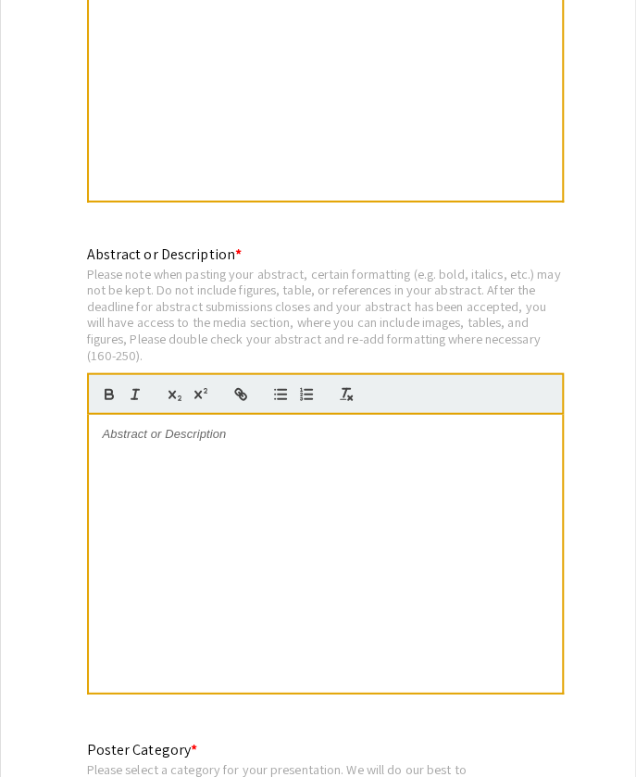
click at [152, 60] on div at bounding box center [325, 61] width 473 height 278
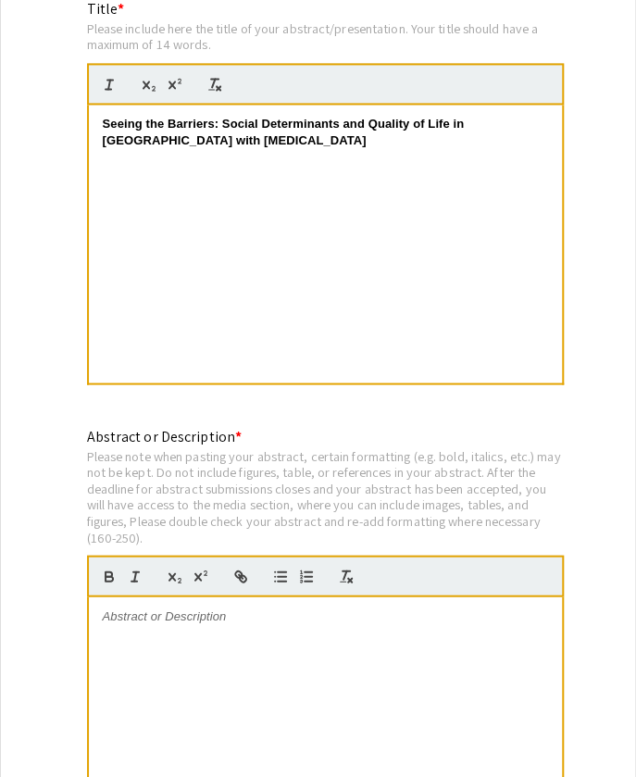
scroll to position [0, 0]
click at [347, 596] on div at bounding box center [325, 735] width 473 height 278
click at [199, 607] on p at bounding box center [325, 615] width 445 height 17
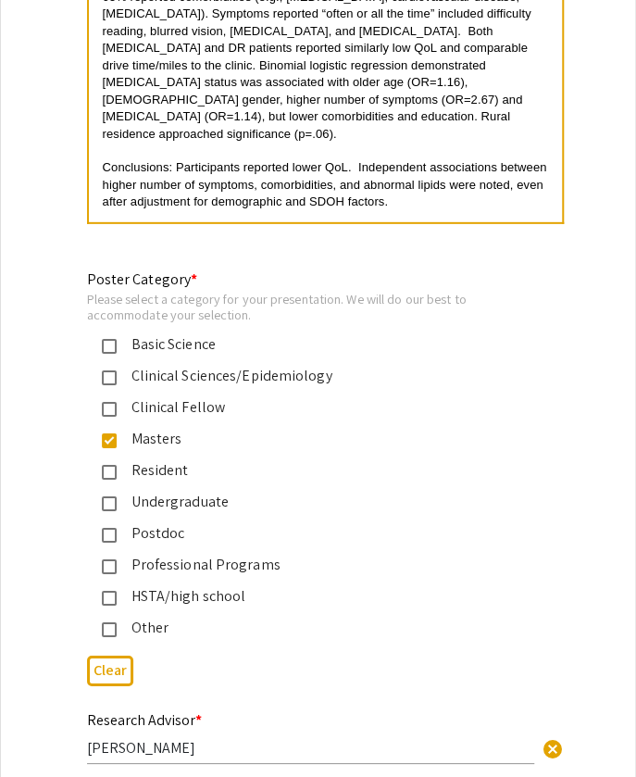
scroll to position [9429, 0]
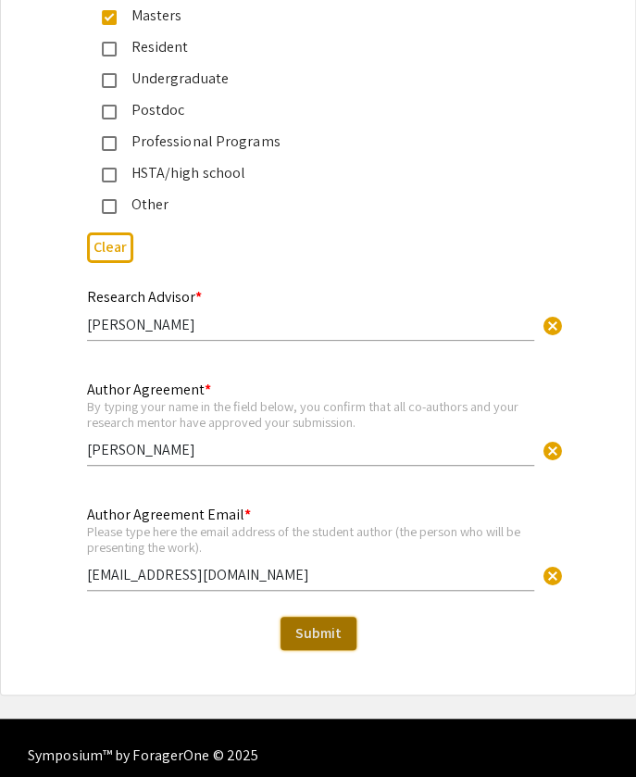
click at [317, 623] on span "Submit" at bounding box center [318, 632] width 46 height 19
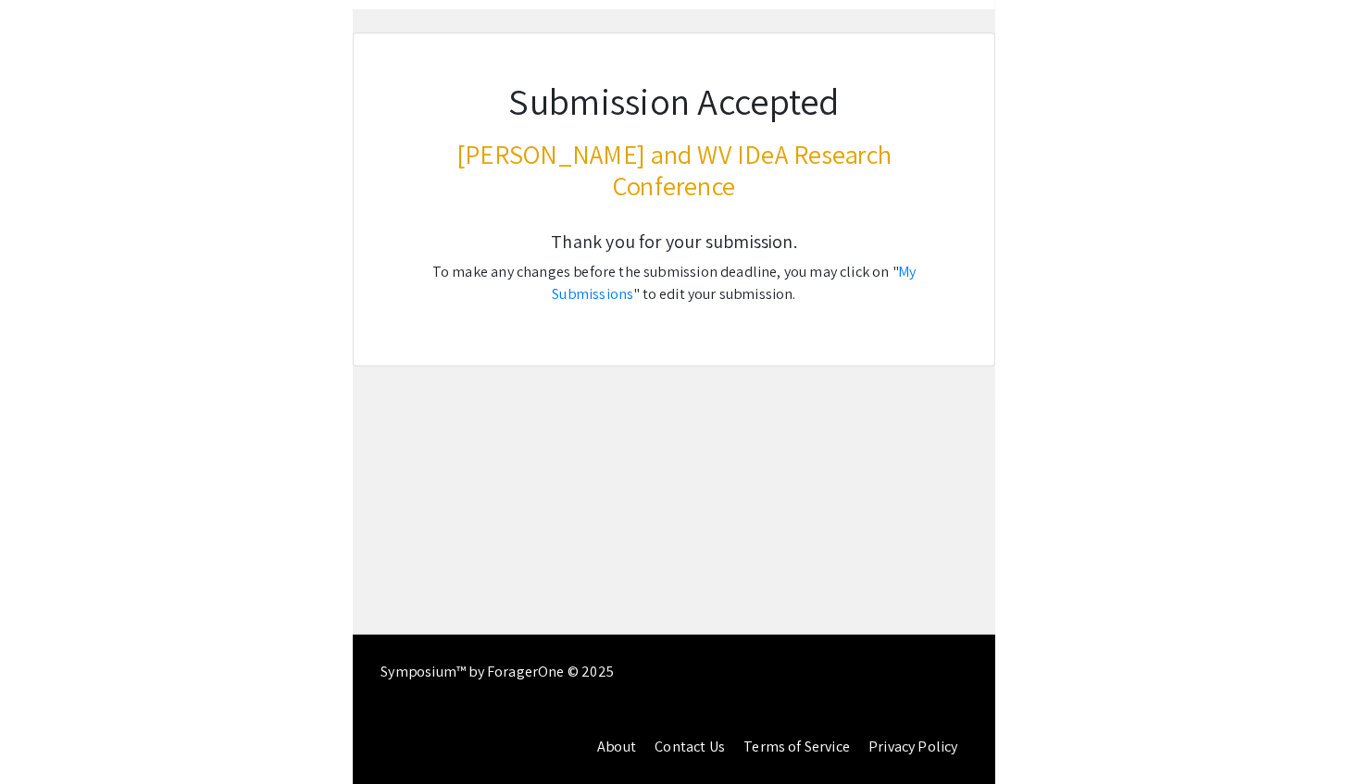
scroll to position [0, 0]
